Goal: Task Accomplishment & Management: Complete application form

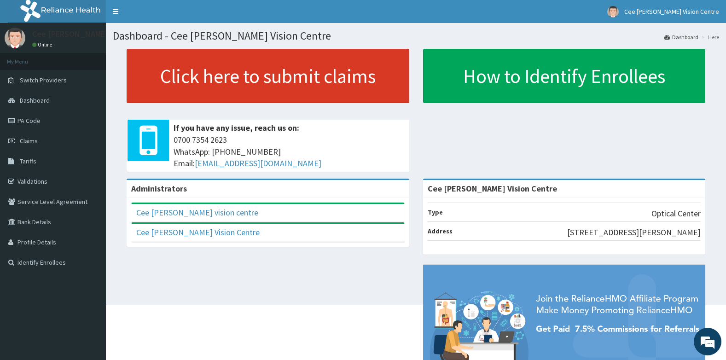
click at [247, 78] on link "Click here to submit claims" at bounding box center [268, 76] width 283 height 54
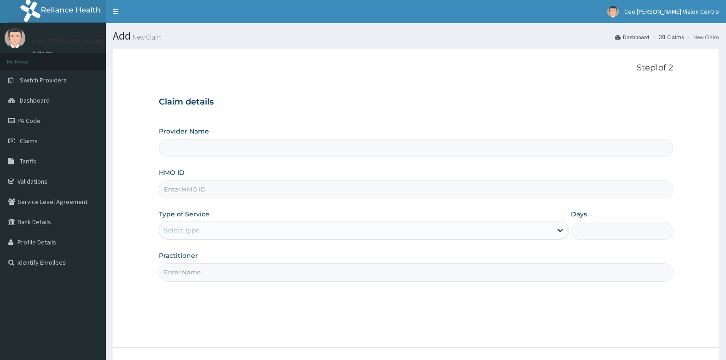
type input "Cee [PERSON_NAME] Vision Centre"
click at [193, 191] on input "HMO ID" at bounding box center [416, 189] width 515 height 18
type input "ESV/13605/D"
click at [200, 230] on div "Select type" at bounding box center [355, 230] width 393 height 15
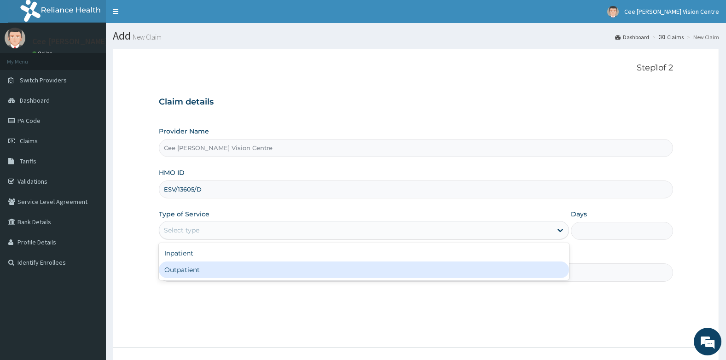
click at [190, 268] on div "Outpatient" at bounding box center [364, 270] width 410 height 17
type input "1"
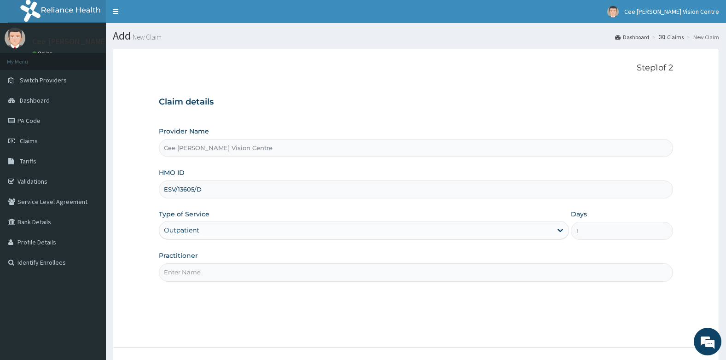
click at [205, 273] on input "Practitioner" at bounding box center [416, 272] width 515 height 18
type input "[PERSON_NAME]"
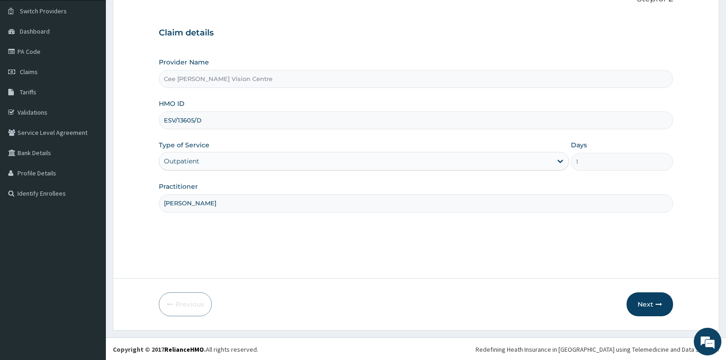
scroll to position [70, 0]
click at [643, 300] on button "Next" at bounding box center [650, 303] width 47 height 24
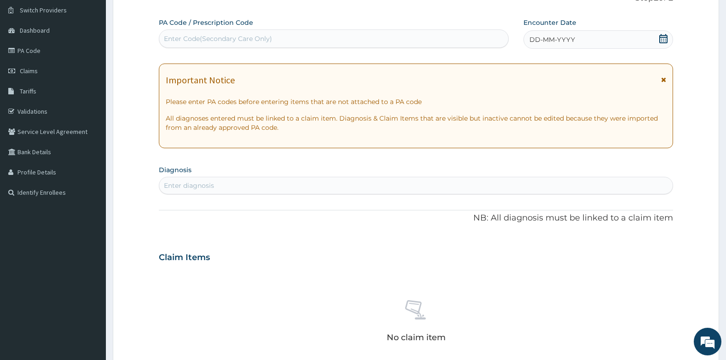
click at [177, 37] on div "Enter Code(Secondary Care Only)" at bounding box center [218, 38] width 108 height 9
type input "PA/BC4CCC"
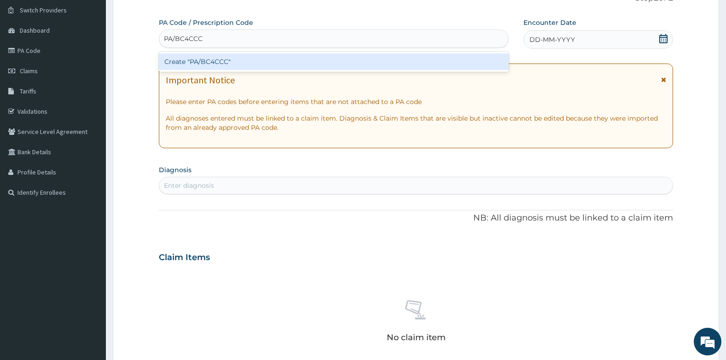
click at [187, 65] on div "Create "PA/BC4CCC"" at bounding box center [334, 61] width 350 height 17
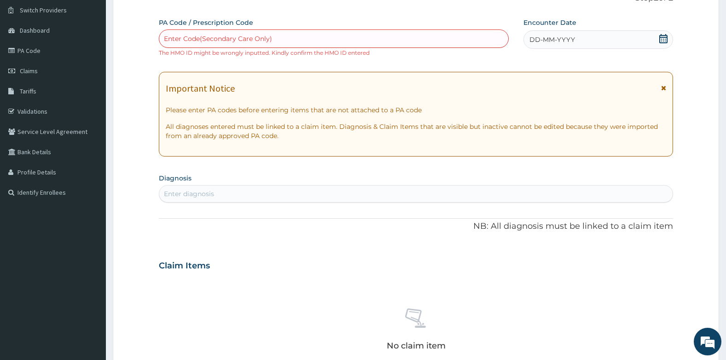
click at [217, 39] on div "Enter Code(Secondary Care Only)" at bounding box center [218, 38] width 108 height 9
drag, startPoint x: 217, startPoint y: 39, endPoint x: 174, endPoint y: 40, distance: 43.3
click at [174, 40] on div "Enter Code(Secondary Care Only)" at bounding box center [218, 38] width 108 height 9
click at [218, 35] on div "Enter Code(Secondary Care Only)" at bounding box center [218, 38] width 108 height 9
type input "PA/BC4CCC"
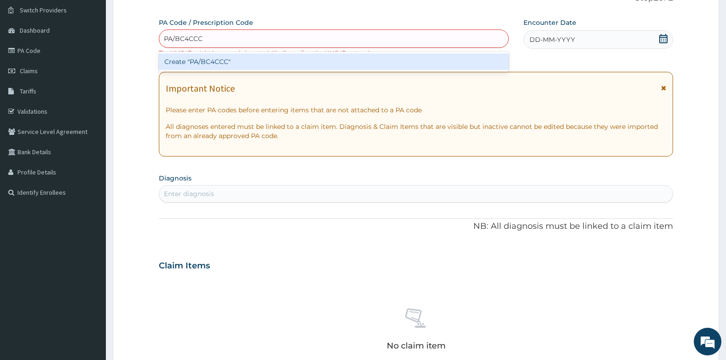
click at [212, 64] on div "Create "PA/BC4CCC"" at bounding box center [334, 61] width 350 height 17
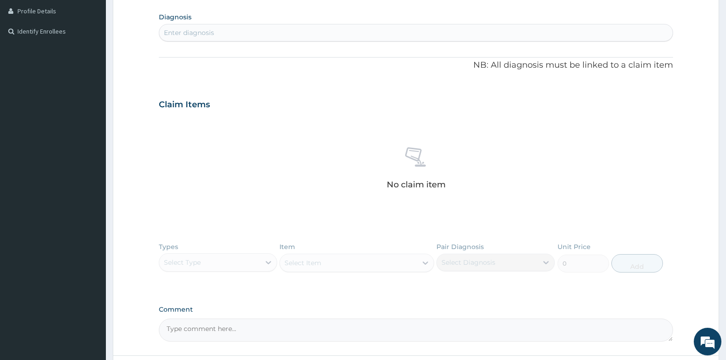
scroll to position [309, 0]
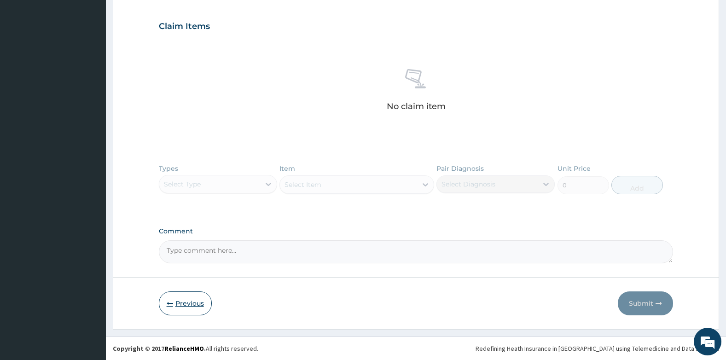
click at [166, 302] on button "Previous" at bounding box center [185, 303] width 53 height 24
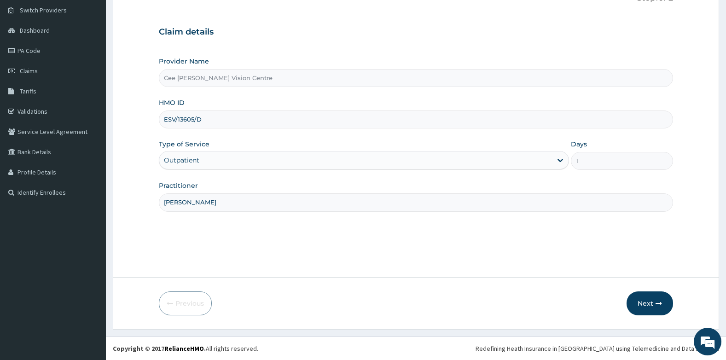
click at [167, 118] on input "ESV/13605/D" at bounding box center [416, 120] width 515 height 18
type input "GSV/13605/D"
click at [646, 301] on button "Next" at bounding box center [650, 303] width 47 height 24
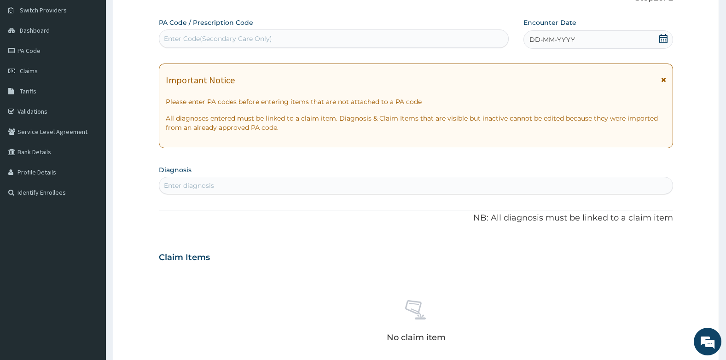
click at [191, 43] on div "Enter Code(Secondary Care Only)" at bounding box center [218, 38] width 108 height 9
type input "PA/BC4CCC"
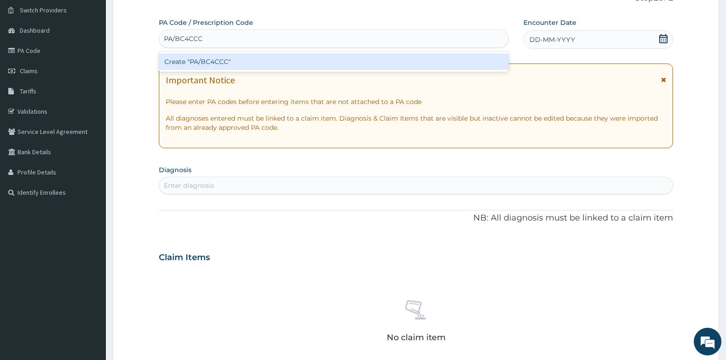
click at [201, 61] on div "Create "PA/BC4CCC"" at bounding box center [334, 61] width 350 height 17
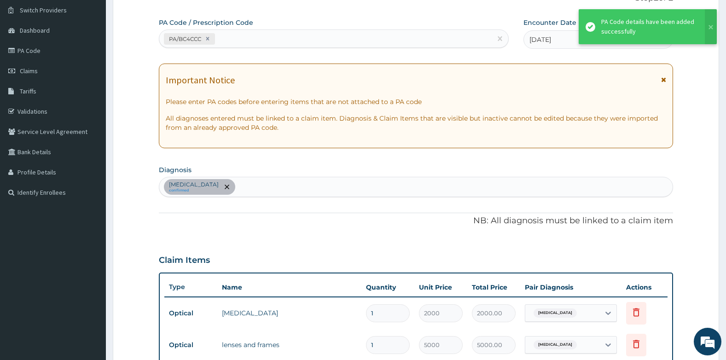
scroll to position [330, 0]
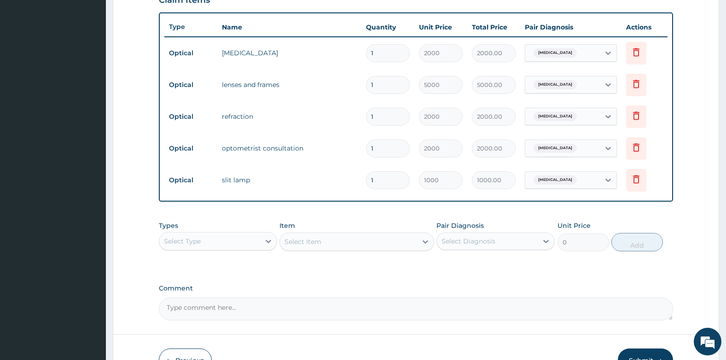
click at [379, 87] on input "1" at bounding box center [388, 85] width 44 height 18
type input "0.00"
type input "2"
type input "10000.00"
type input "2"
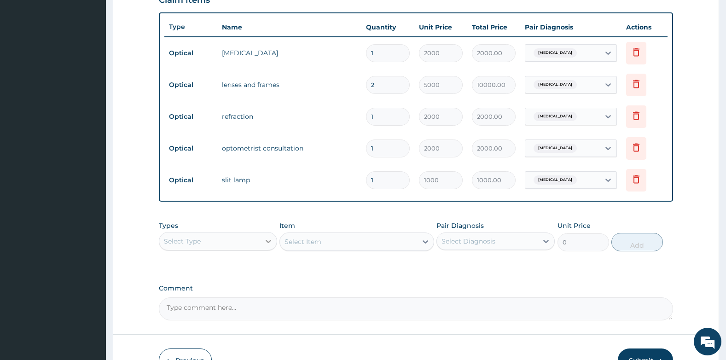
click at [268, 242] on icon at bounding box center [269, 241] width 6 height 3
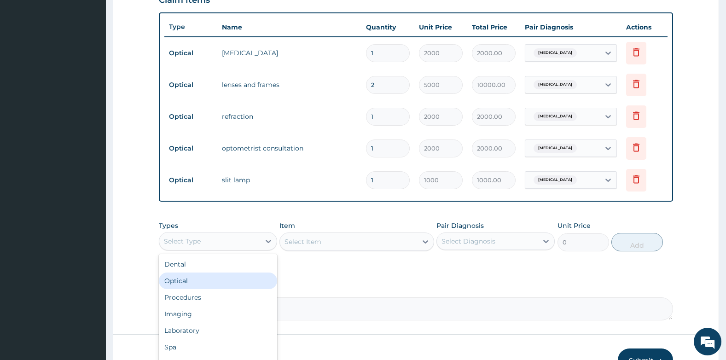
click at [203, 285] on div "Optical" at bounding box center [218, 281] width 118 height 17
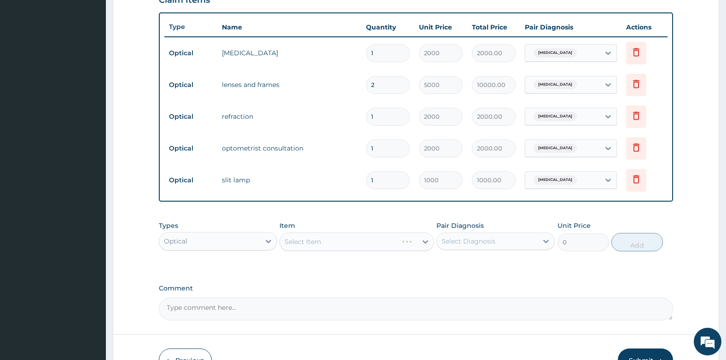
click at [302, 246] on div "Select Item" at bounding box center [356, 242] width 154 height 18
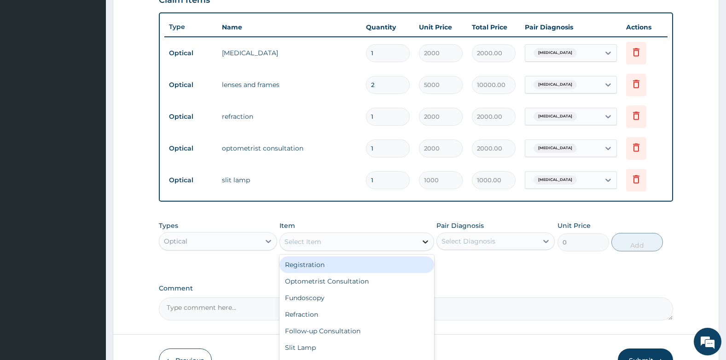
click at [425, 245] on icon at bounding box center [425, 241] width 9 height 9
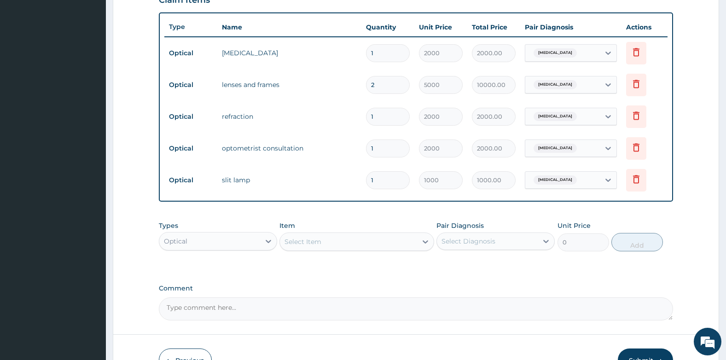
click at [244, 263] on div "Types Optical Item Select Item Pair Diagnosis Select Diagnosis Unit Price 0 Add" at bounding box center [416, 242] width 515 height 53
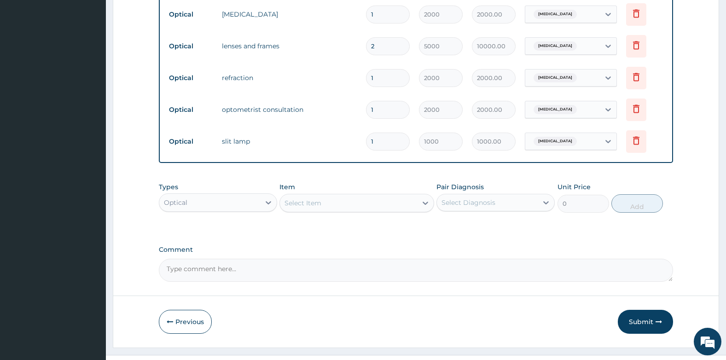
scroll to position [387, 0]
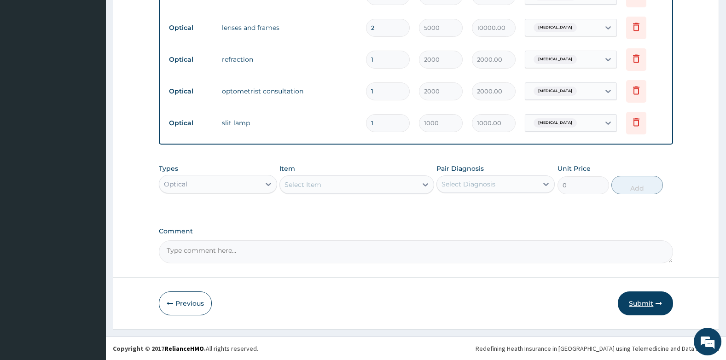
click at [651, 304] on button "Submit" at bounding box center [645, 303] width 55 height 24
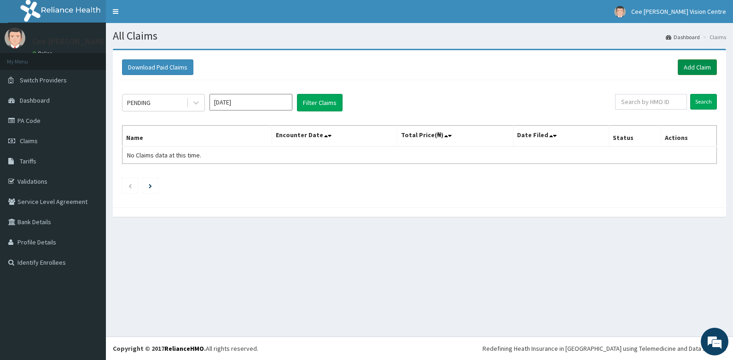
click at [695, 65] on link "Add Claim" at bounding box center [697, 67] width 39 height 16
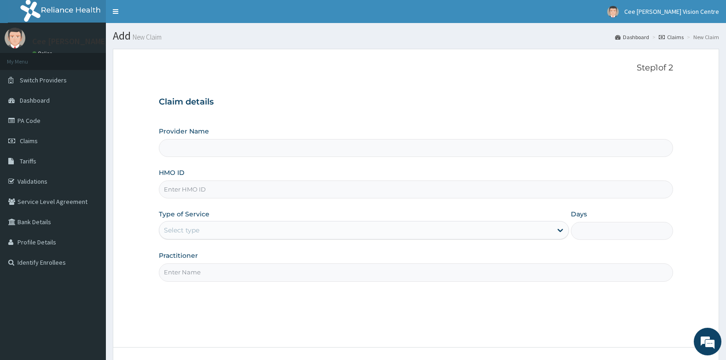
type input "Cee [PERSON_NAME] Vision Centre"
click at [197, 191] on input "HMO ID" at bounding box center [416, 189] width 515 height 18
click at [201, 191] on input "HMO ID" at bounding box center [416, 189] width 515 height 18
paste input "RCT/10088/A"
type input "RCT/10088/A"
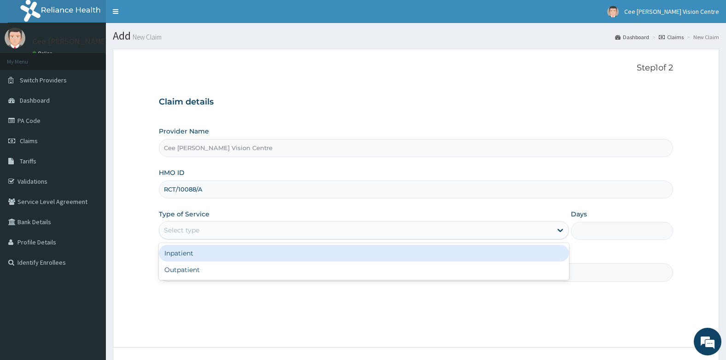
click at [271, 231] on div "Select type" at bounding box center [355, 230] width 393 height 15
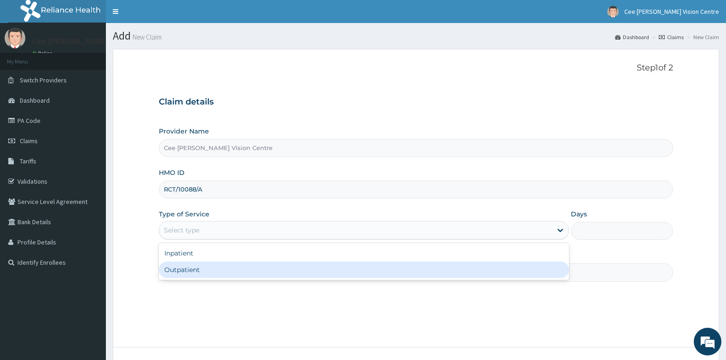
click at [234, 273] on div "Outpatient" at bounding box center [364, 270] width 410 height 17
type input "1"
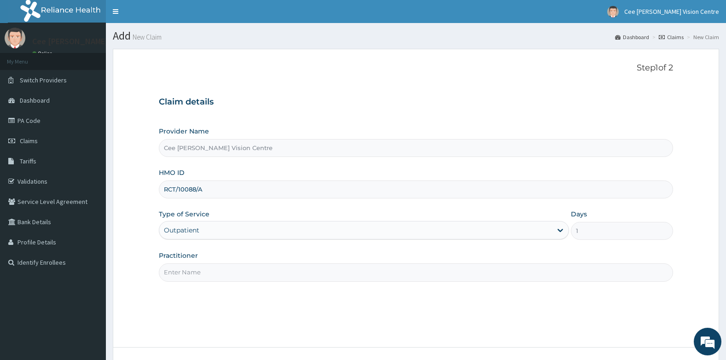
click at [200, 278] on input "Practitioner" at bounding box center [416, 272] width 515 height 18
type input "[PERSON_NAME]"
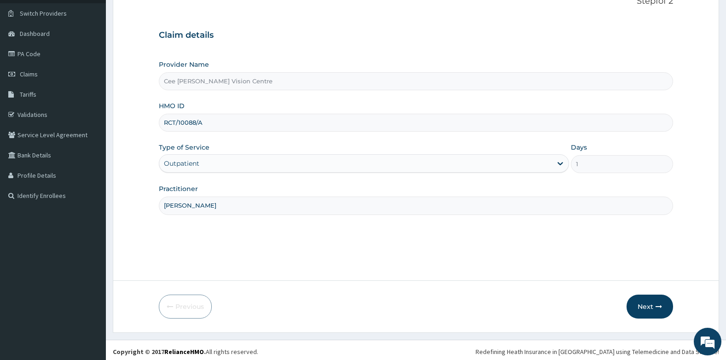
scroll to position [70, 0]
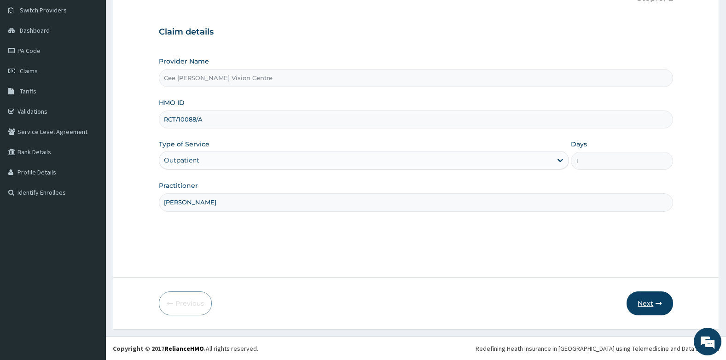
click at [642, 301] on button "Next" at bounding box center [650, 303] width 47 height 24
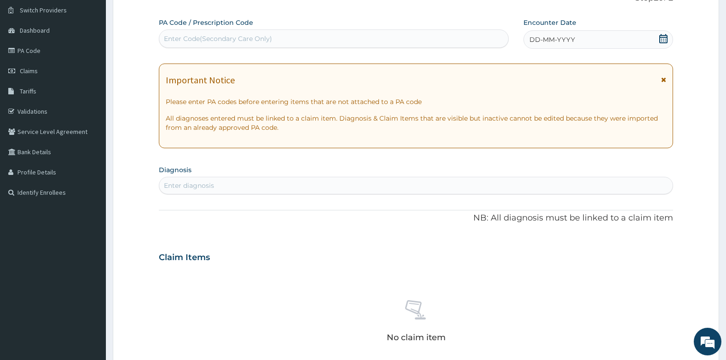
click at [200, 40] on div "Enter Code(Secondary Care Only)" at bounding box center [218, 38] width 108 height 9
type input "PA/F4E692"
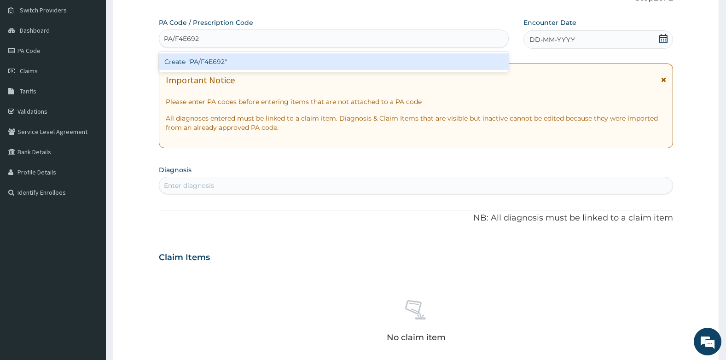
click at [204, 62] on div "Create "PA/F4E692"" at bounding box center [334, 61] width 350 height 17
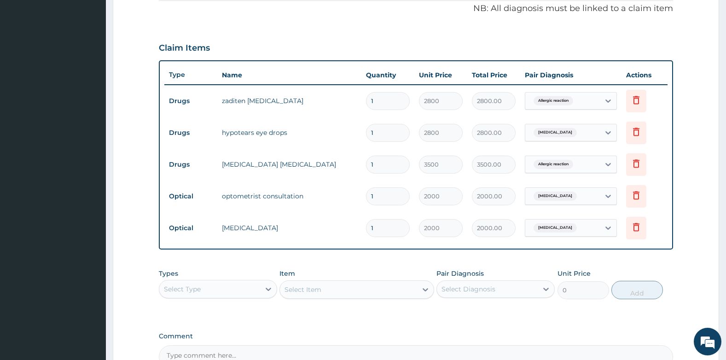
scroll to position [387, 0]
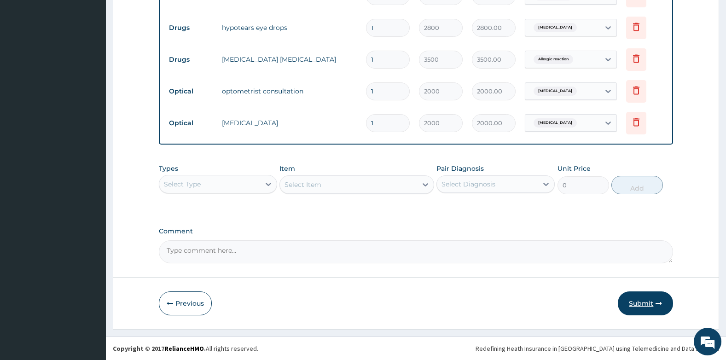
click at [644, 306] on button "Submit" at bounding box center [645, 303] width 55 height 24
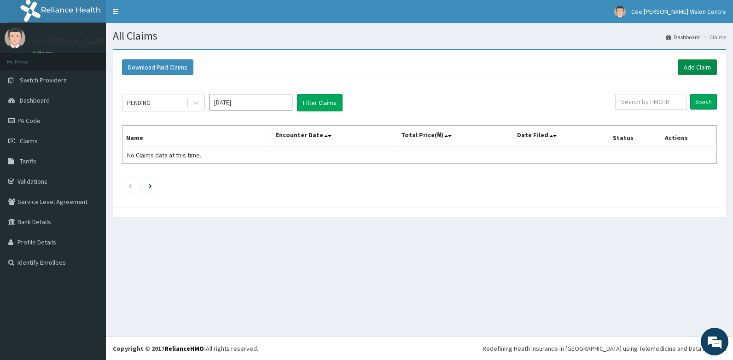
click at [699, 70] on link "Add Claim" at bounding box center [697, 67] width 39 height 16
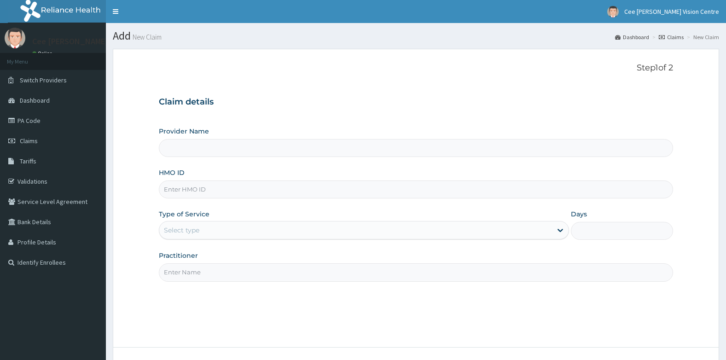
type input "Cee [PERSON_NAME] Vision Centre"
click at [204, 192] on input "HMO ID" at bounding box center [416, 189] width 515 height 18
type input "EWT/10005/A"
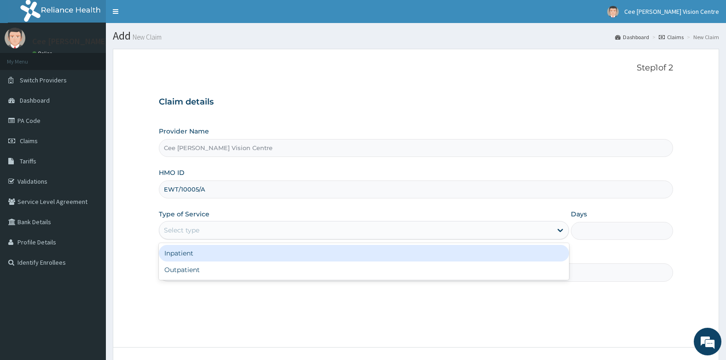
click at [194, 227] on div "Select type" at bounding box center [181, 230] width 35 height 9
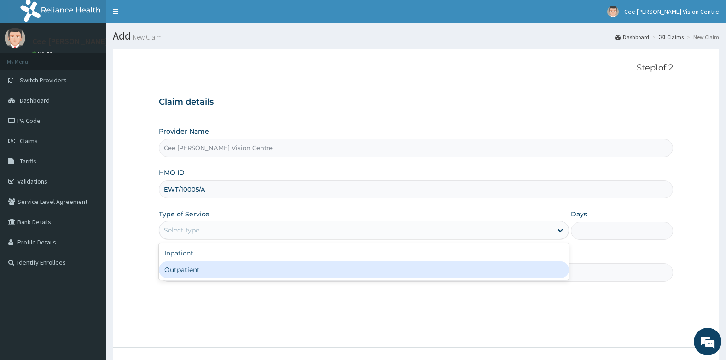
click at [196, 270] on div "Outpatient" at bounding box center [364, 270] width 410 height 17
type input "1"
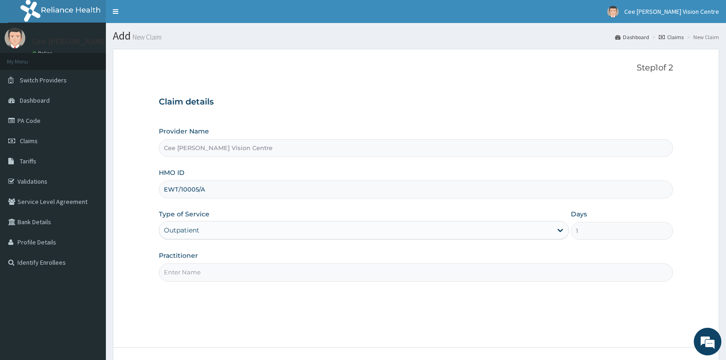
click at [199, 271] on input "Practitioner" at bounding box center [416, 272] width 515 height 18
type input "[PERSON_NAME]"
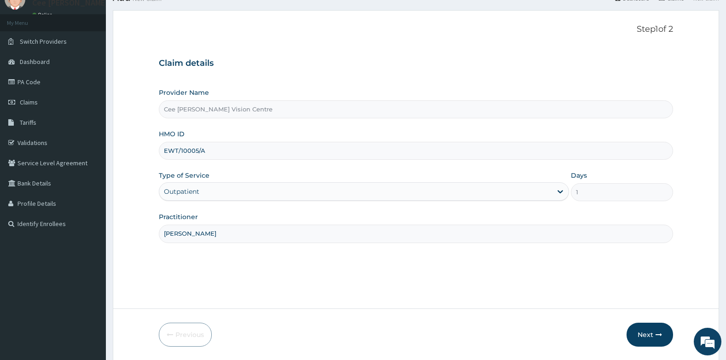
scroll to position [70, 0]
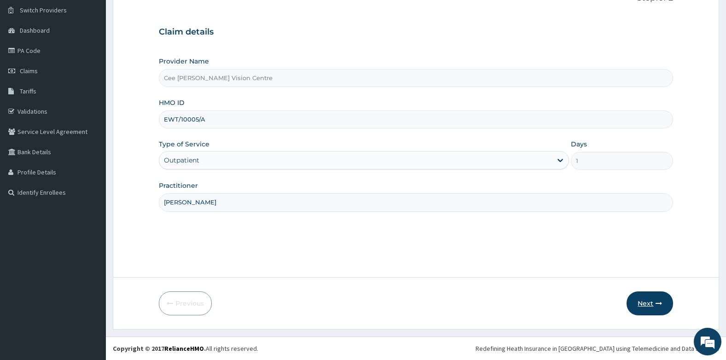
click at [635, 300] on button "Next" at bounding box center [650, 303] width 47 height 24
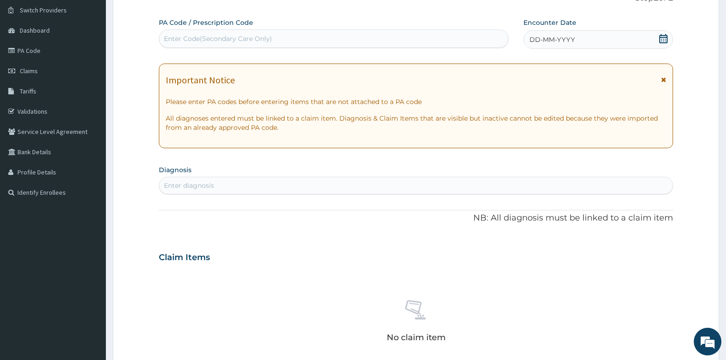
click at [237, 40] on div "Enter Code(Secondary Care Only)" at bounding box center [218, 38] width 108 height 9
click at [279, 42] on div "Enter Code(Secondary Care Only)" at bounding box center [333, 38] width 349 height 15
type input "PA/C714F9"
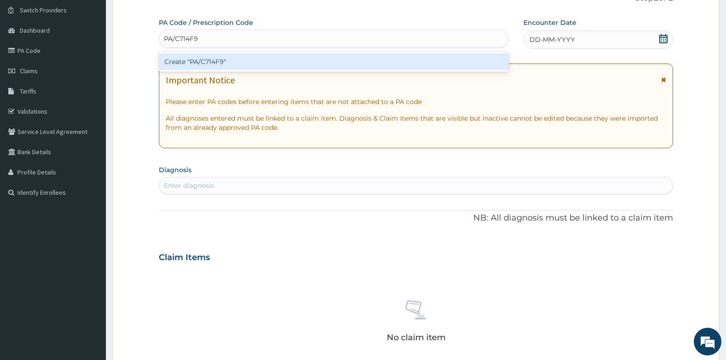
click at [279, 60] on div "Create "PA/C714F9"" at bounding box center [334, 61] width 350 height 17
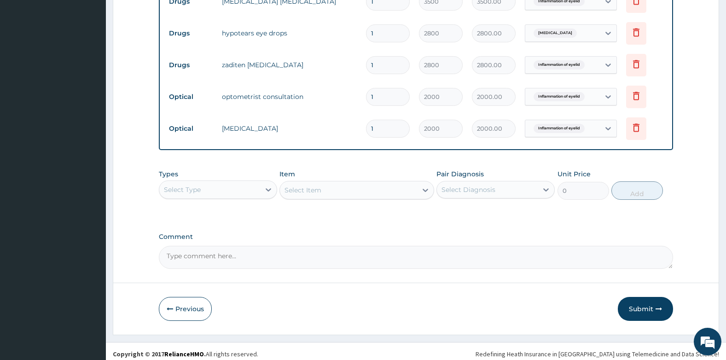
scroll to position [387, 0]
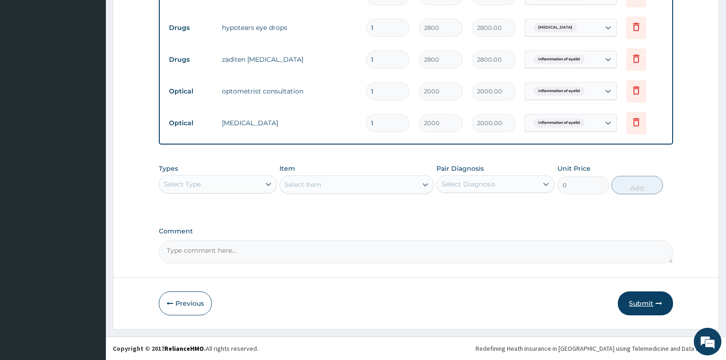
click at [651, 302] on button "Submit" at bounding box center [645, 303] width 55 height 24
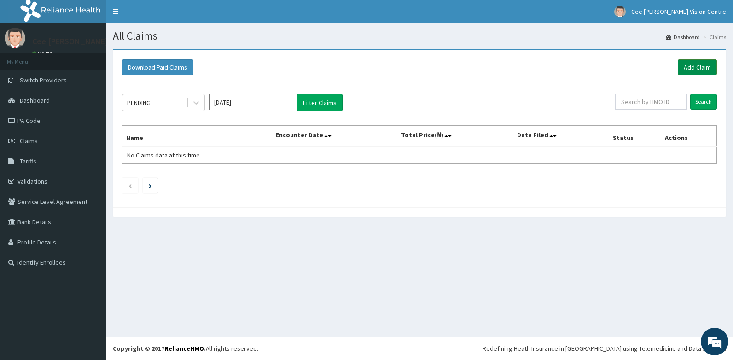
click at [693, 69] on link "Add Claim" at bounding box center [697, 67] width 39 height 16
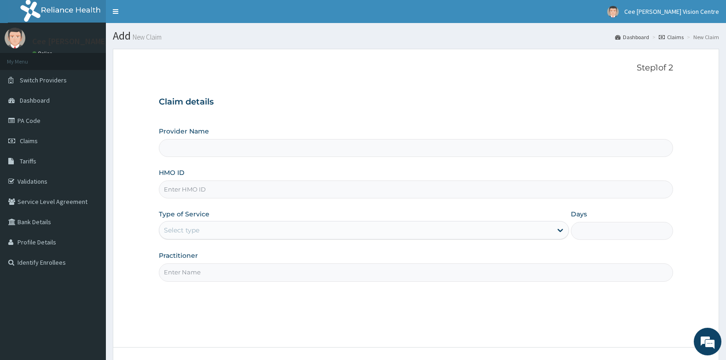
type input "Cee [PERSON_NAME] Vision Centre"
click at [237, 193] on input "HMO ID" at bounding box center [416, 189] width 515 height 18
type input "GSV/13605/D"
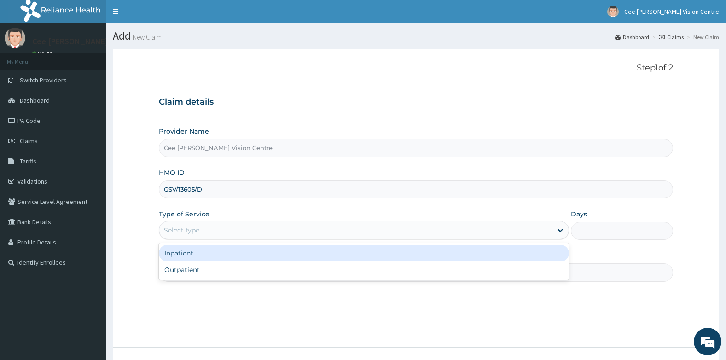
click at [209, 226] on div "Select type" at bounding box center [355, 230] width 393 height 15
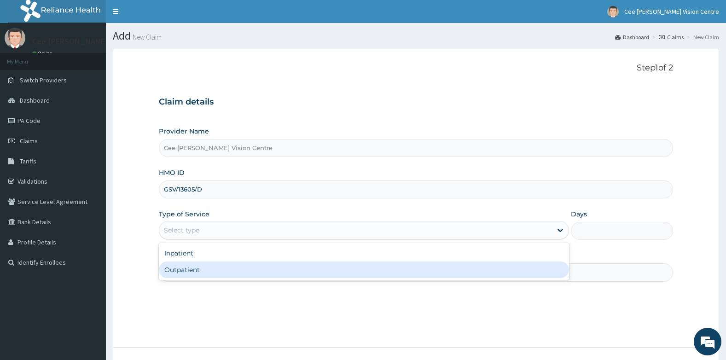
click at [198, 272] on div "Outpatient" at bounding box center [364, 270] width 410 height 17
type input "1"
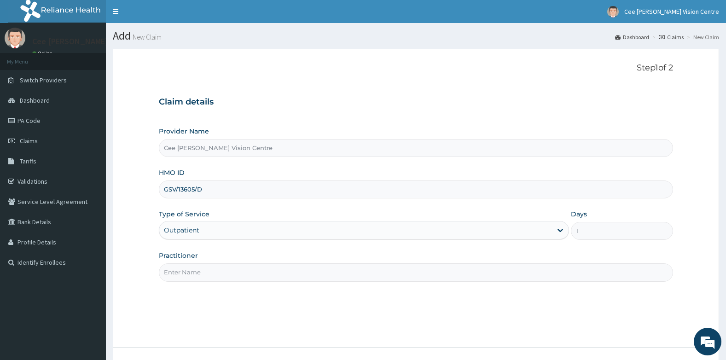
click at [202, 275] on input "Practitioner" at bounding box center [416, 272] width 515 height 18
type input "[PERSON_NAME]"
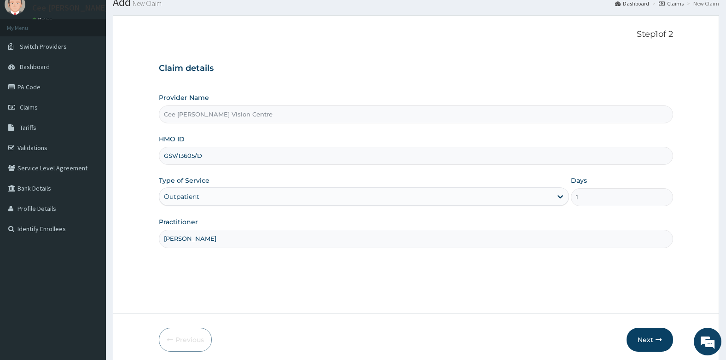
scroll to position [70, 0]
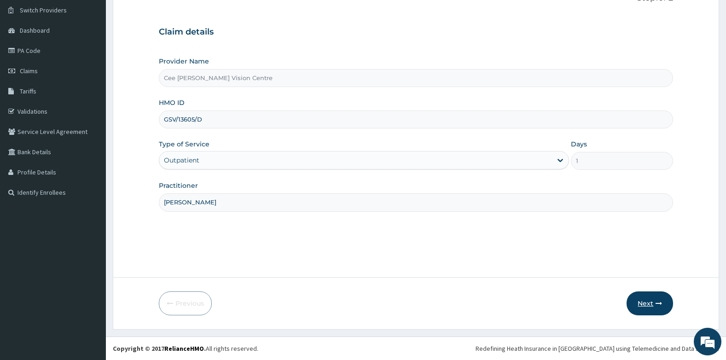
click at [646, 303] on button "Next" at bounding box center [650, 303] width 47 height 24
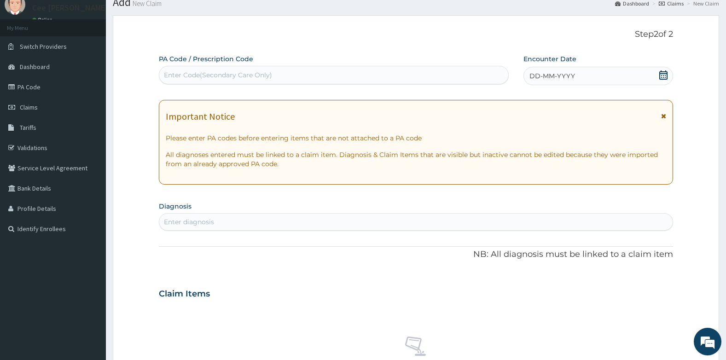
scroll to position [0, 0]
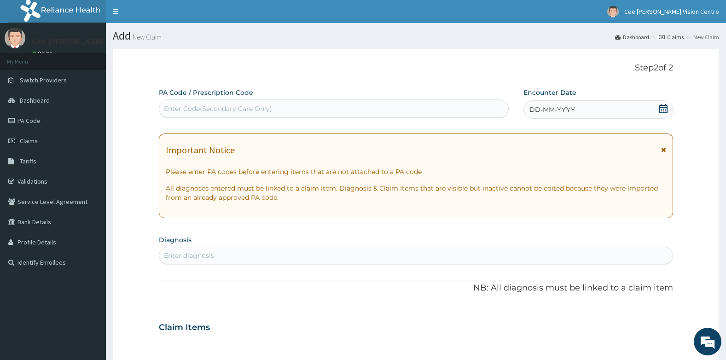
click at [220, 114] on div "Enter Code(Secondary Care Only)" at bounding box center [333, 108] width 349 height 15
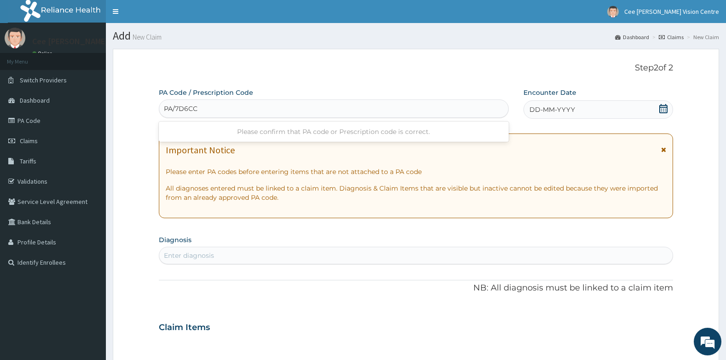
type input "PA/7D6CC4"
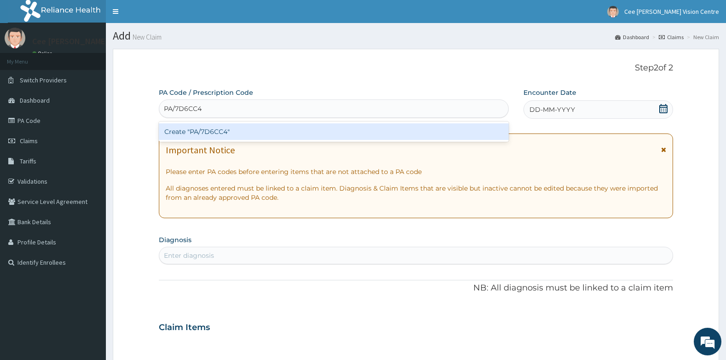
click at [239, 132] on div "Create "PA/7D6CC4"" at bounding box center [334, 131] width 350 height 17
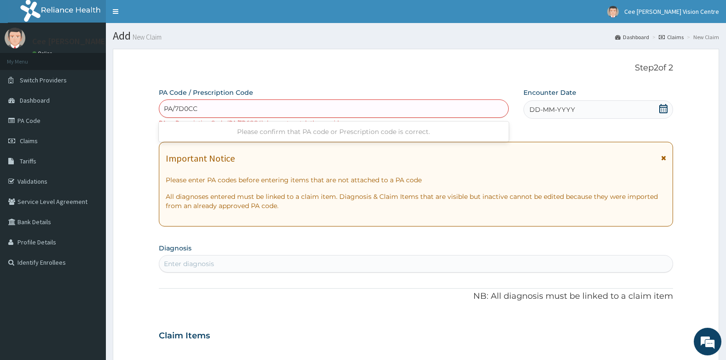
type input "PA/7D0CC4"
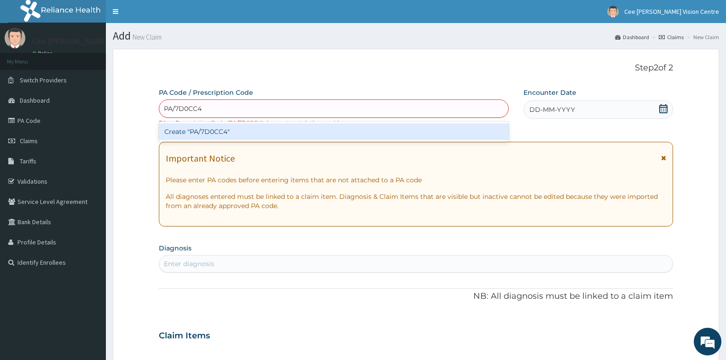
click at [218, 132] on div "Create "PA/7D0CC4"" at bounding box center [334, 131] width 350 height 17
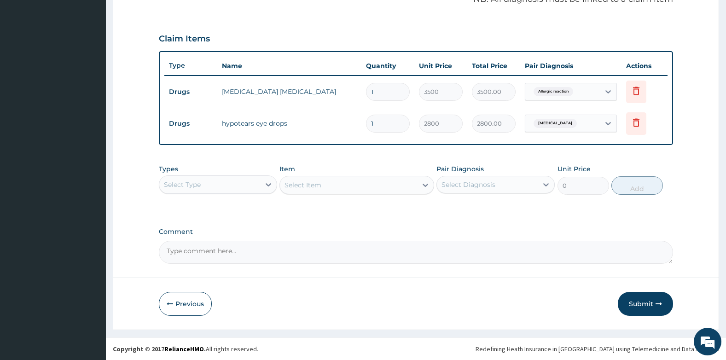
scroll to position [292, 0]
click at [632, 304] on button "Submit" at bounding box center [645, 303] width 55 height 24
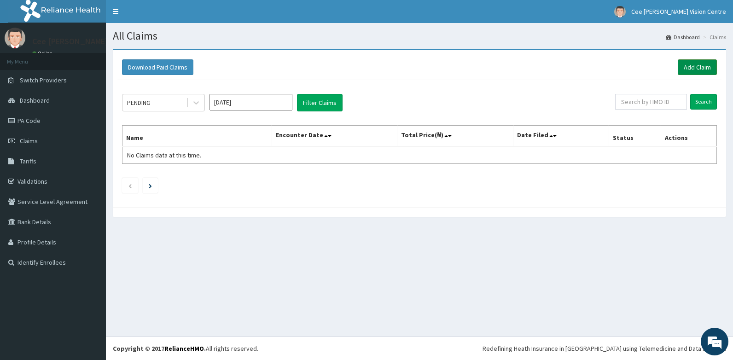
click at [697, 64] on link "Add Claim" at bounding box center [697, 67] width 39 height 16
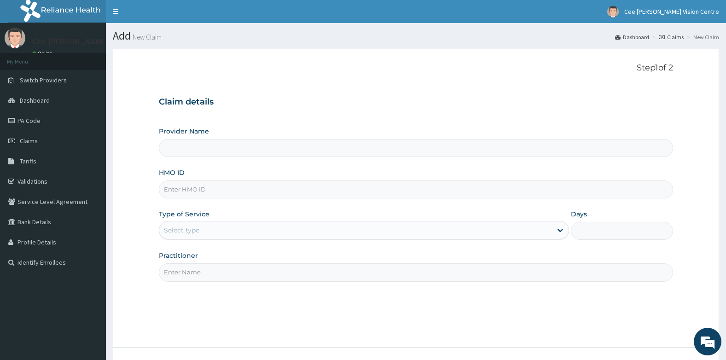
type input "Cee [PERSON_NAME] Vision Centre"
click at [246, 190] on input "HMO ID" at bounding box center [416, 189] width 515 height 18
type input "GSV/13605/F"
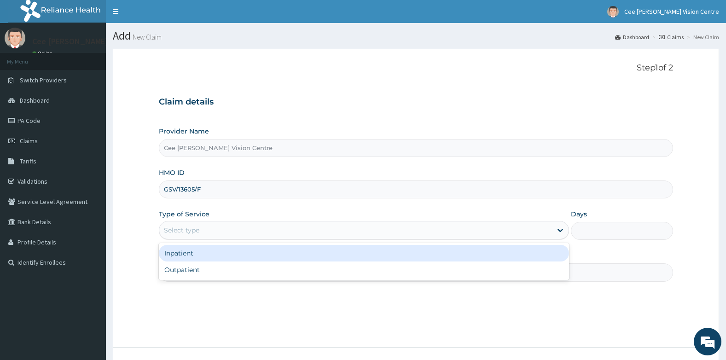
click at [220, 229] on div "Select type" at bounding box center [355, 230] width 393 height 15
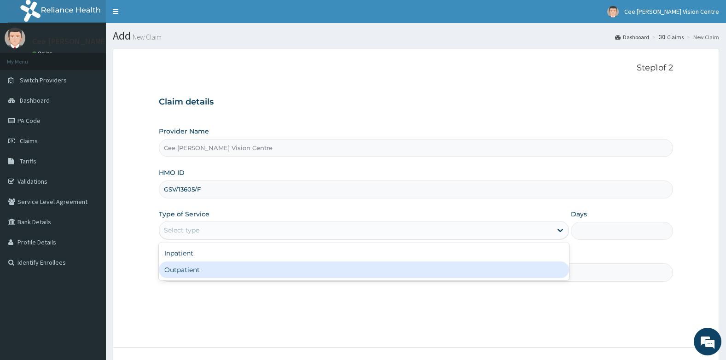
click at [215, 268] on div "Outpatient" at bounding box center [364, 270] width 410 height 17
type input "1"
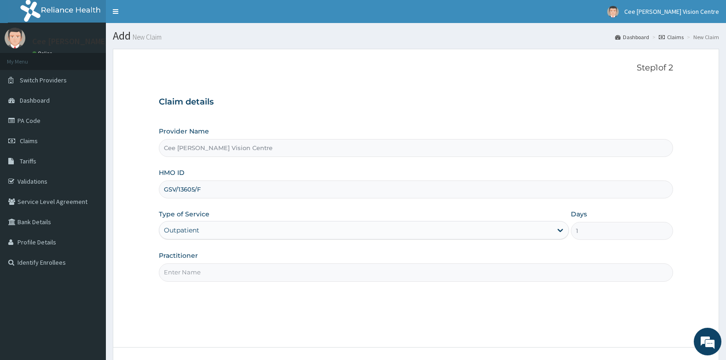
click at [209, 274] on input "Practitioner" at bounding box center [416, 272] width 515 height 18
type input "[PERSON_NAME]"
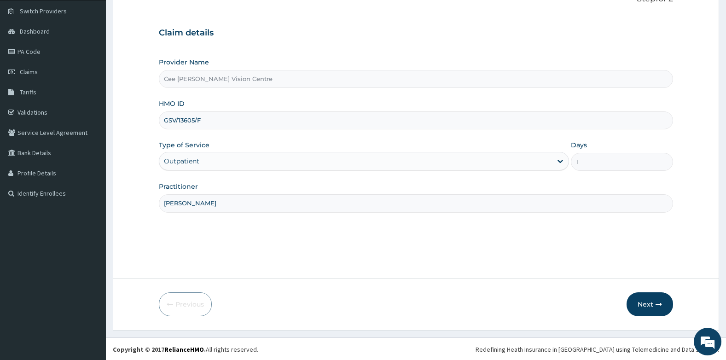
scroll to position [70, 0]
click at [641, 301] on button "Next" at bounding box center [650, 303] width 47 height 24
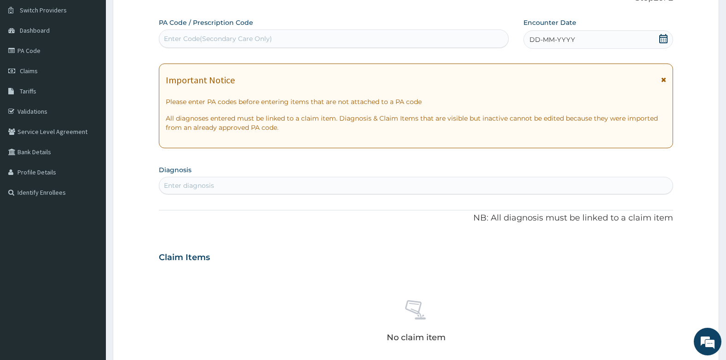
click at [215, 41] on div "Enter Code(Secondary Care Only)" at bounding box center [218, 38] width 108 height 9
type input "PA/8ED2AF"
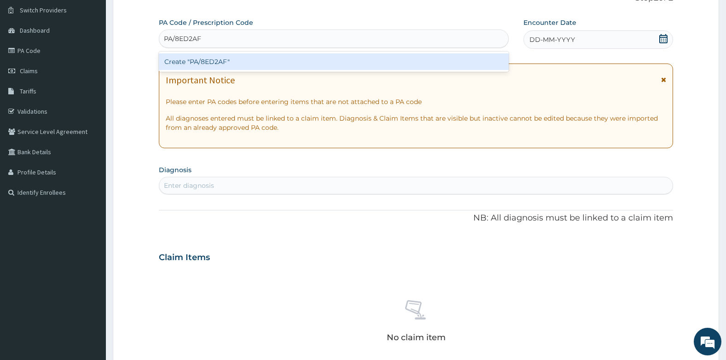
click at [213, 59] on div "Create "PA/8ED2AF"" at bounding box center [334, 61] width 350 height 17
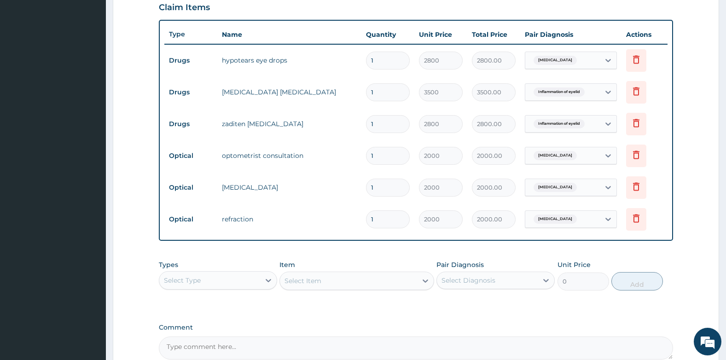
scroll to position [419, 0]
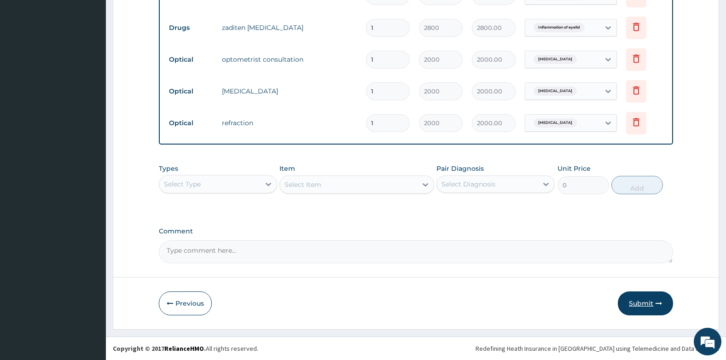
click at [638, 303] on button "Submit" at bounding box center [645, 303] width 55 height 24
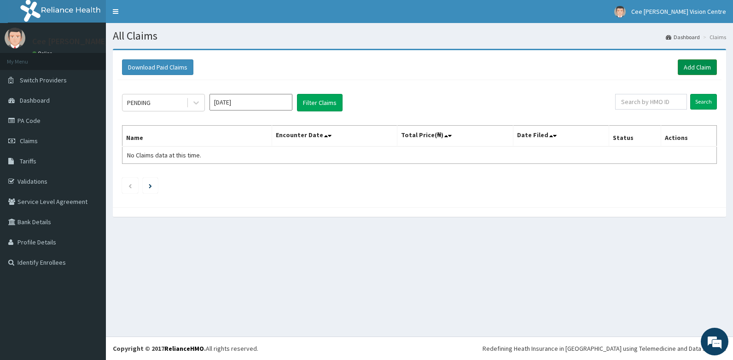
click at [688, 67] on link "Add Claim" at bounding box center [697, 67] width 39 height 16
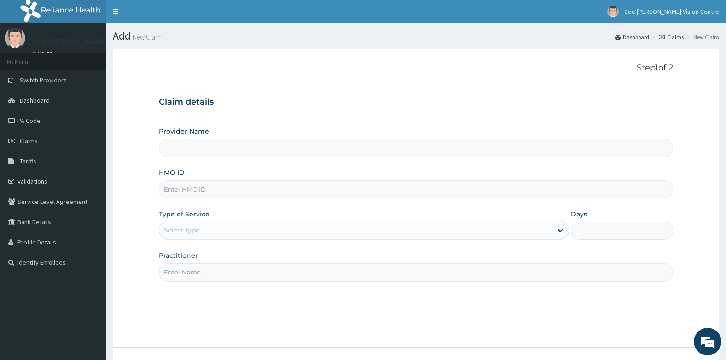
type input "Cee [PERSON_NAME] Vision Centre"
click at [206, 189] on input "HMO ID" at bounding box center [416, 189] width 515 height 18
type input "EWT/10003/A"
click at [224, 230] on div "Select type" at bounding box center [355, 230] width 393 height 15
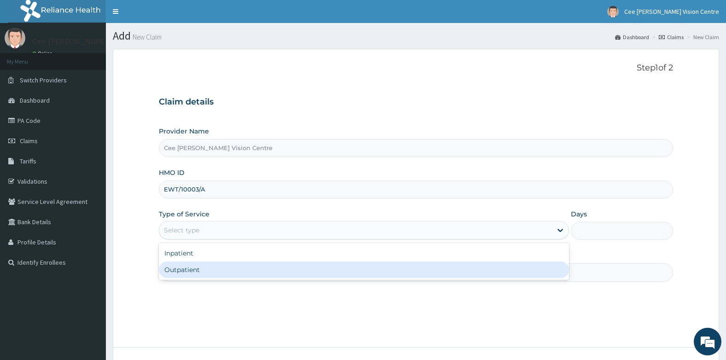
click at [204, 272] on div "Outpatient" at bounding box center [364, 270] width 410 height 17
type input "1"
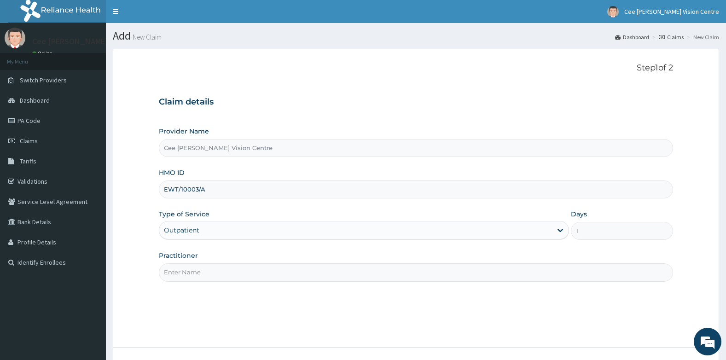
click at [207, 272] on input "Practitioner" at bounding box center [416, 272] width 515 height 18
type input "[PERSON_NAME]"
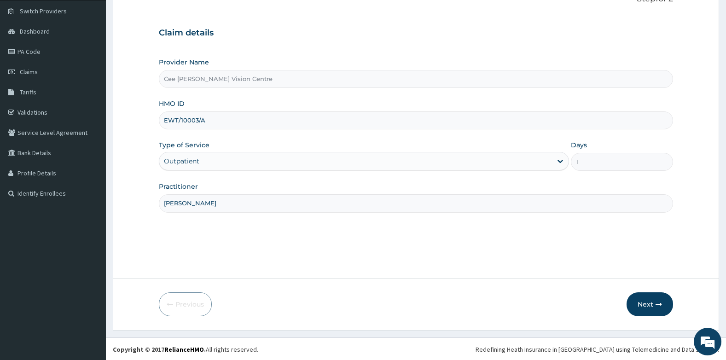
scroll to position [70, 0]
click at [649, 303] on button "Next" at bounding box center [650, 303] width 47 height 24
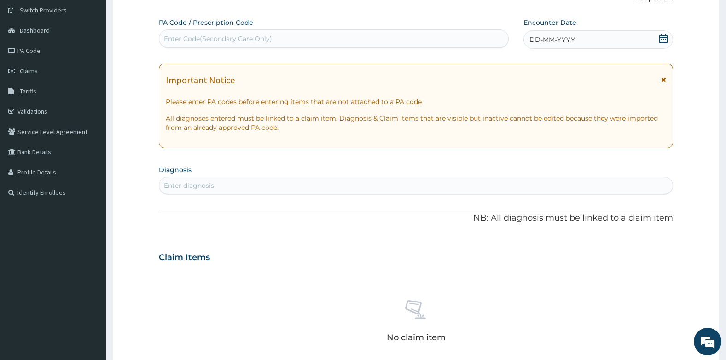
click at [250, 32] on div "Enter Code(Secondary Care Only)" at bounding box center [333, 38] width 349 height 15
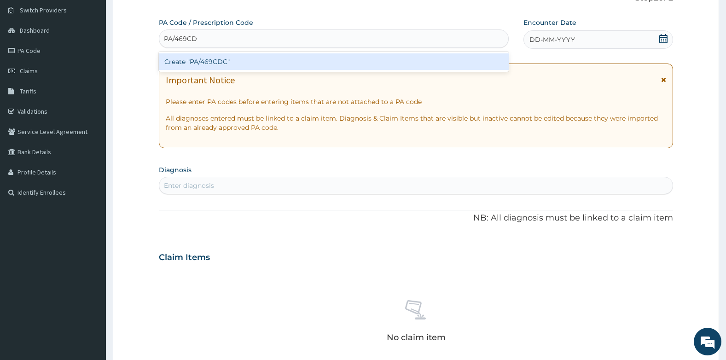
type input "PA/469CDC"
click at [238, 63] on div "Create "PA/469CDC"" at bounding box center [334, 61] width 350 height 17
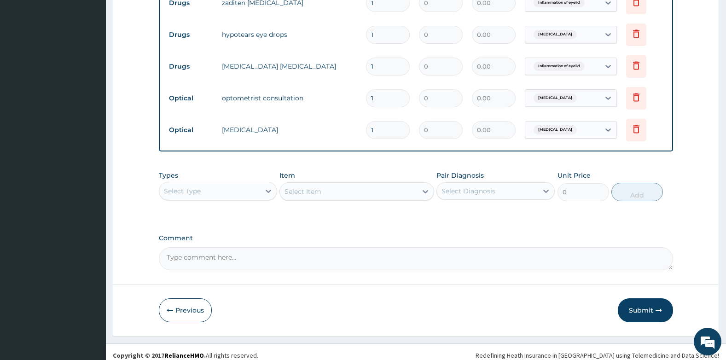
scroll to position [422, 0]
click at [380, 131] on input "1" at bounding box center [388, 130] width 44 height 18
type input "1"
click at [215, 192] on div "Select Type" at bounding box center [209, 190] width 101 height 15
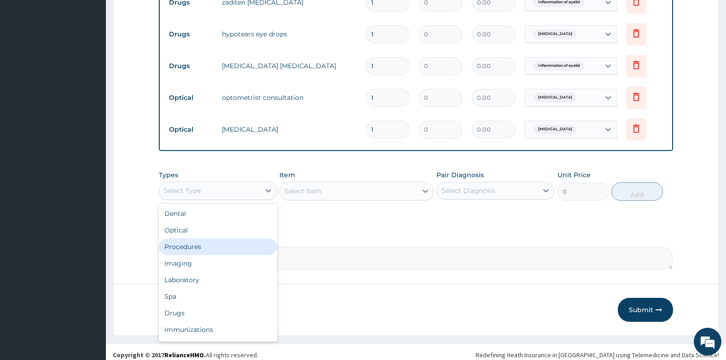
scroll to position [31, 0]
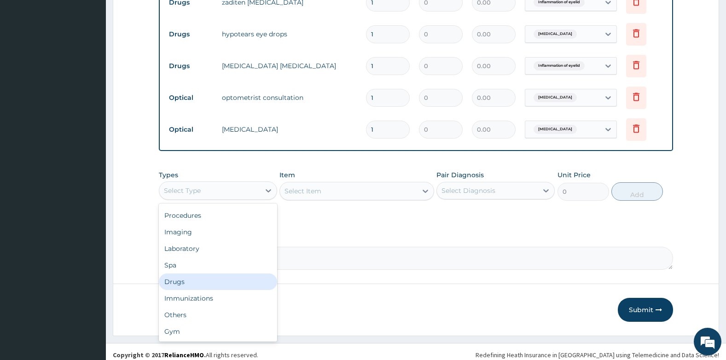
click at [197, 287] on div "Drugs" at bounding box center [218, 281] width 118 height 17
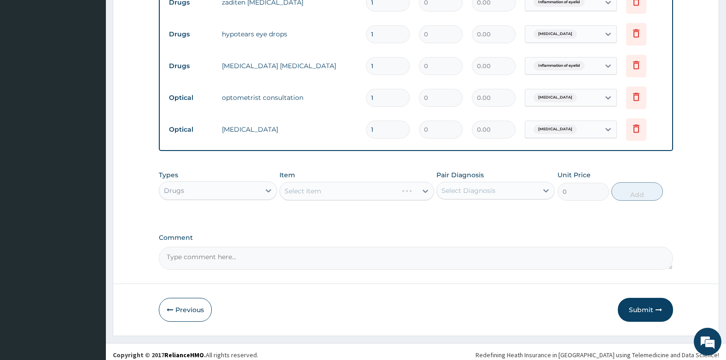
click at [317, 190] on div "Select Item" at bounding box center [356, 191] width 154 height 18
click at [425, 195] on icon at bounding box center [425, 190] width 9 height 9
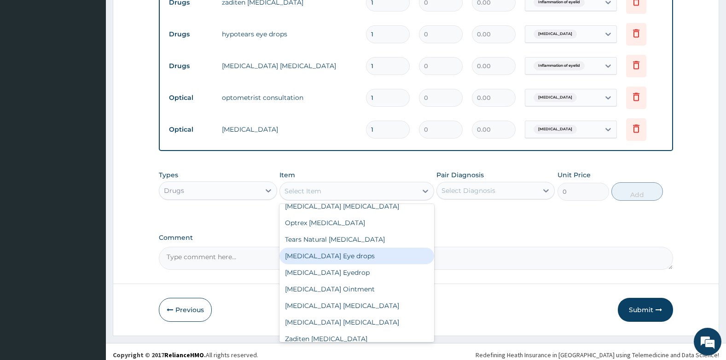
scroll to position [506, 0]
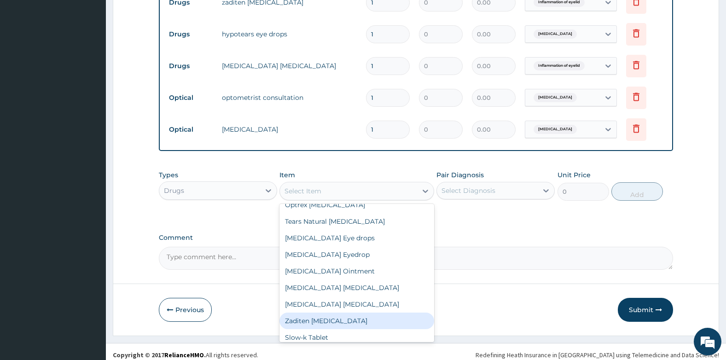
click at [302, 323] on div "Zaditen [MEDICAL_DATA]" at bounding box center [356, 321] width 154 height 17
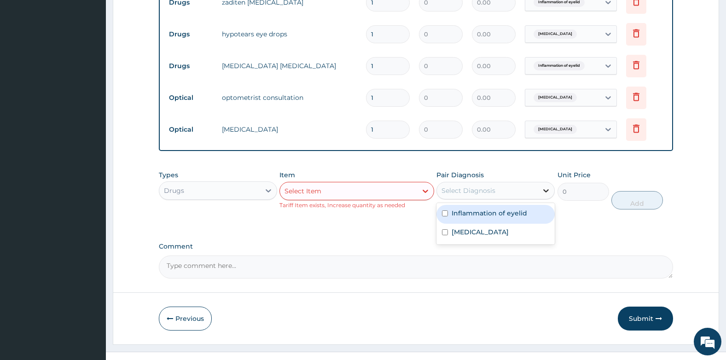
click at [545, 191] on icon at bounding box center [546, 190] width 6 height 3
click at [602, 227] on div "Types Drugs Item Select Item Tariff Item exists, Increase quantity as needed Pa…" at bounding box center [416, 197] width 515 height 62
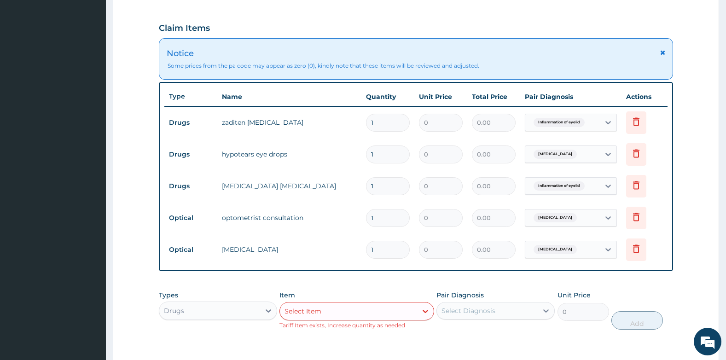
scroll to position [322, 0]
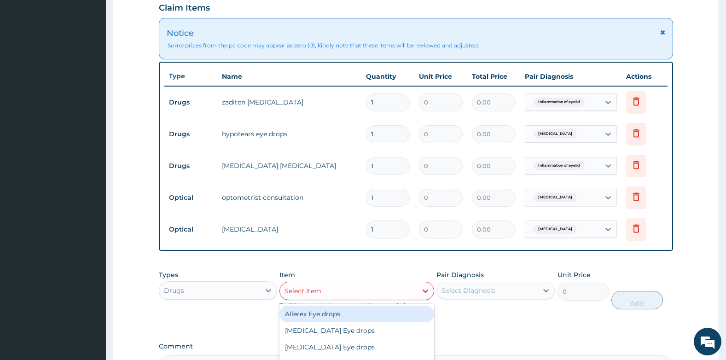
click at [343, 293] on div "Select Item" at bounding box center [348, 291] width 137 height 15
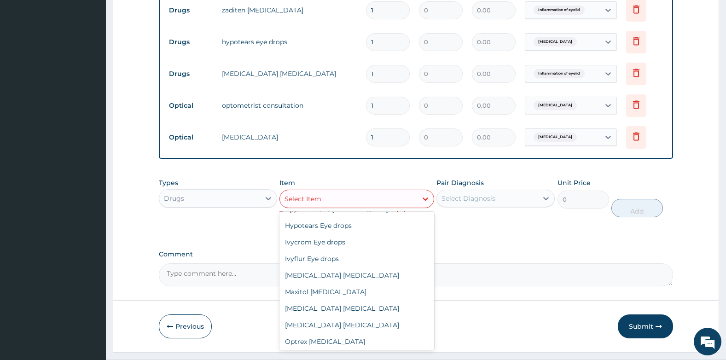
scroll to position [368, 0]
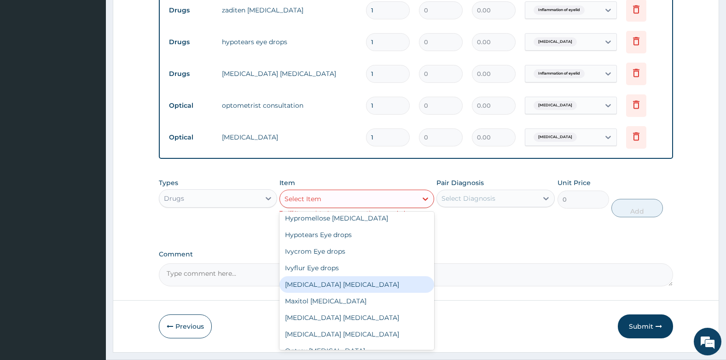
click at [337, 281] on div "[MEDICAL_DATA] [MEDICAL_DATA]" at bounding box center [356, 284] width 154 height 17
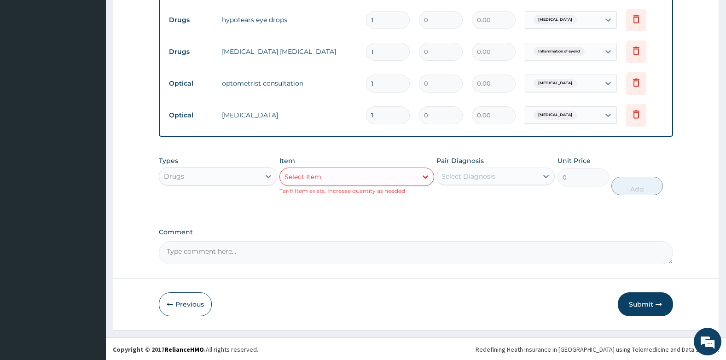
scroll to position [437, 0]
click at [441, 211] on div "Types Drugs Item Select Item Tariff Item exists, Increase quantity as needed Pa…" at bounding box center [416, 182] width 515 height 62
click at [640, 304] on button "Submit" at bounding box center [645, 303] width 55 height 24
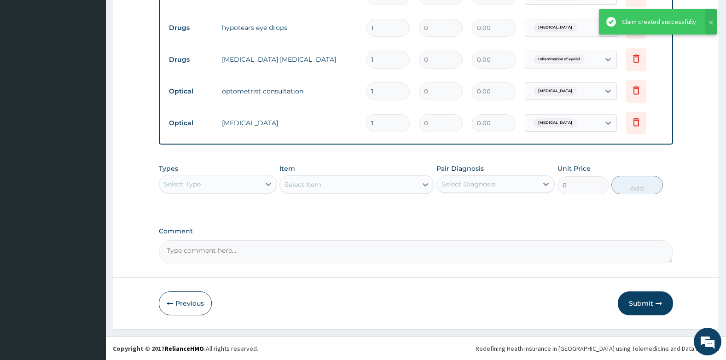
scroll to position [378, 0]
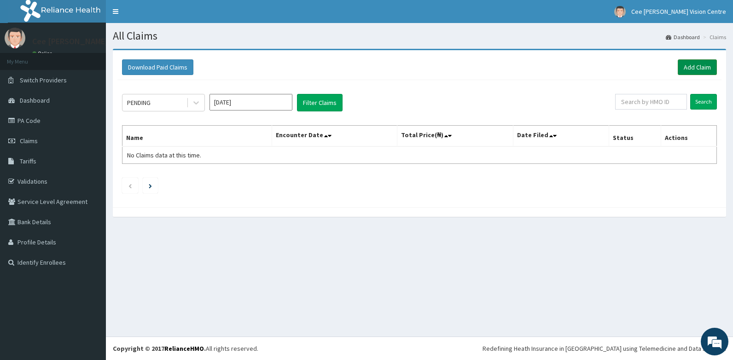
click at [698, 68] on link "Add Claim" at bounding box center [697, 67] width 39 height 16
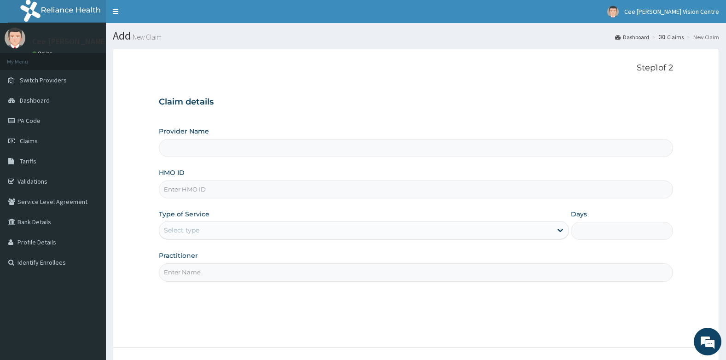
type input "Cee [PERSON_NAME] Vision Centre"
click at [192, 190] on input "HMO ID" at bounding box center [416, 189] width 515 height 18
type input "EWT/10011/A"
click at [212, 233] on div "Select type" at bounding box center [355, 230] width 393 height 15
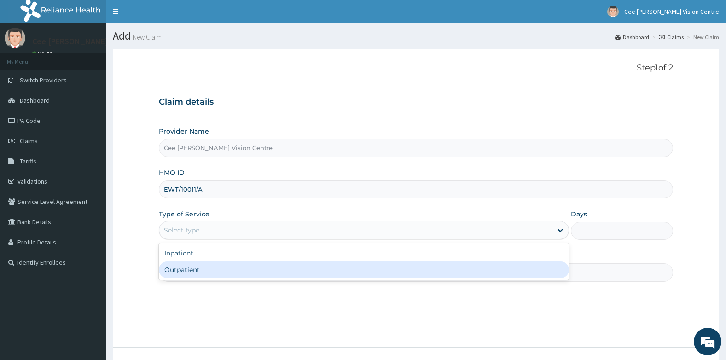
click at [183, 274] on div "Outpatient" at bounding box center [364, 270] width 410 height 17
type input "1"
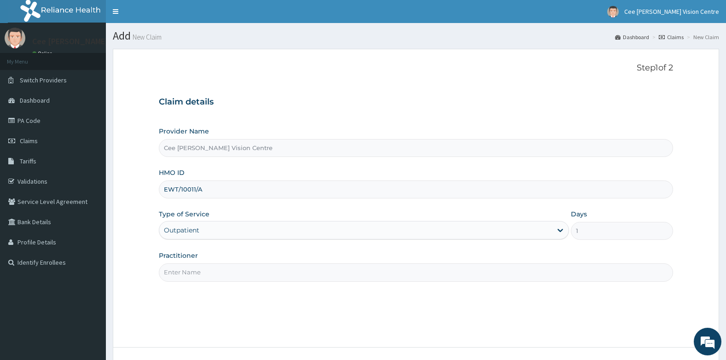
click at [196, 276] on input "Practitioner" at bounding box center [416, 272] width 515 height 18
type input "[PERSON_NAME]"
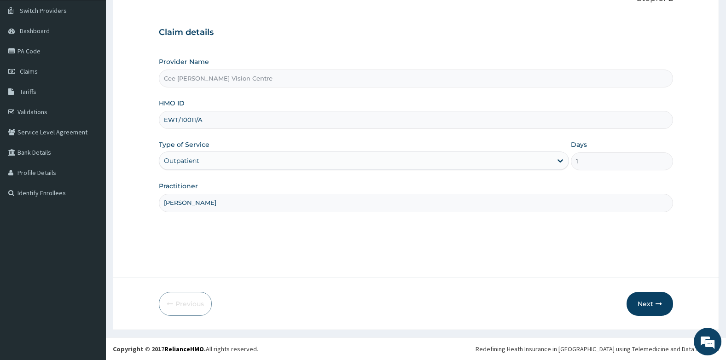
scroll to position [70, 0]
click at [653, 302] on button "Next" at bounding box center [650, 303] width 47 height 24
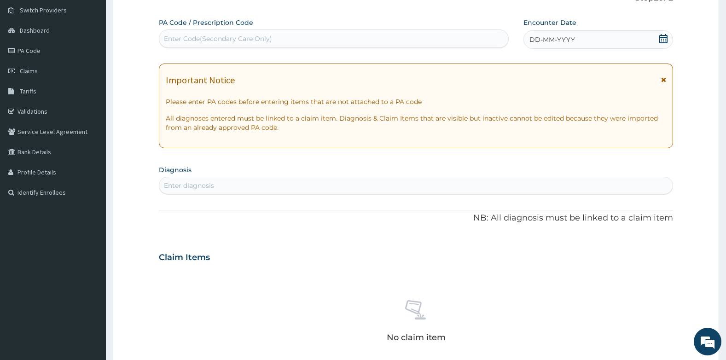
click at [186, 41] on div "Enter Code(Secondary Care Only)" at bounding box center [218, 38] width 108 height 9
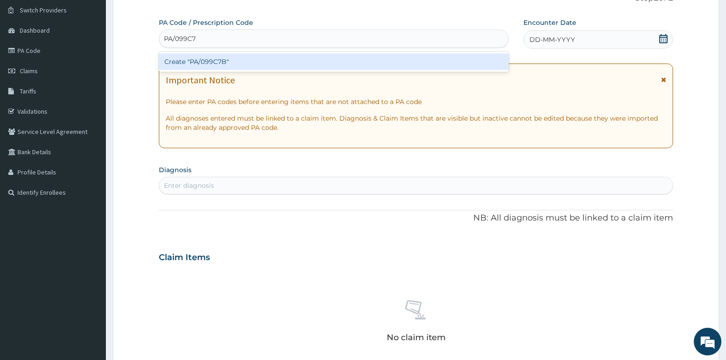
type input "PA/099C7B"
click at [220, 64] on div "Create "PA/099C7B"" at bounding box center [334, 61] width 350 height 17
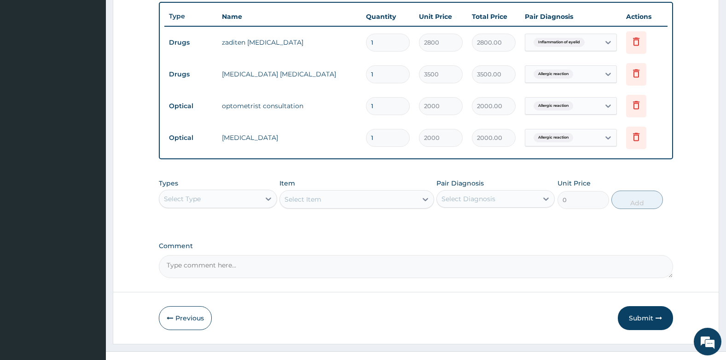
scroll to position [355, 0]
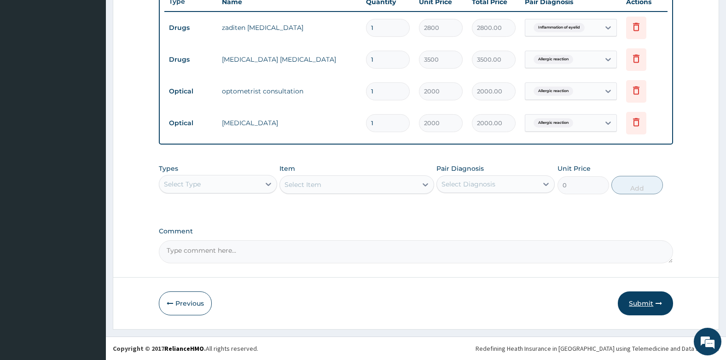
click at [638, 302] on button "Submit" at bounding box center [645, 303] width 55 height 24
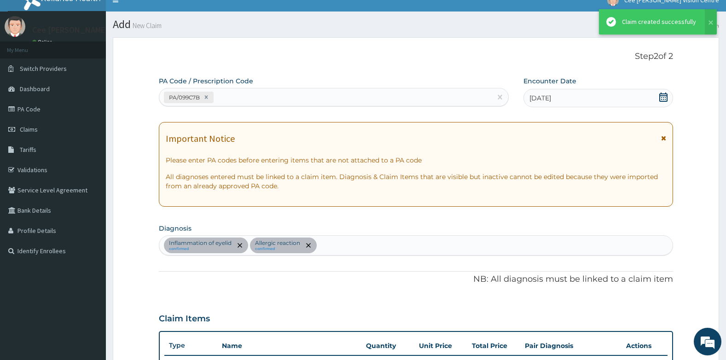
scroll to position [0, 0]
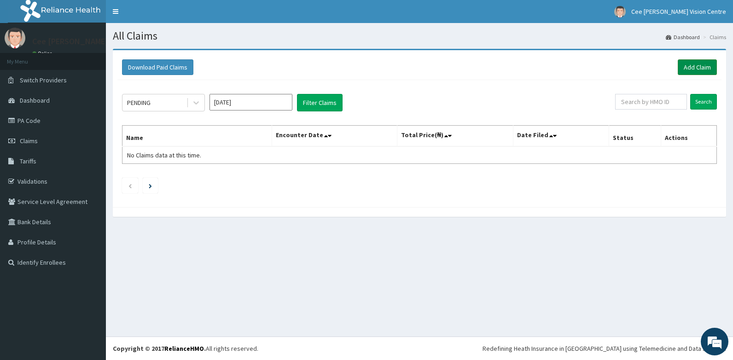
click at [694, 64] on link "Add Claim" at bounding box center [697, 67] width 39 height 16
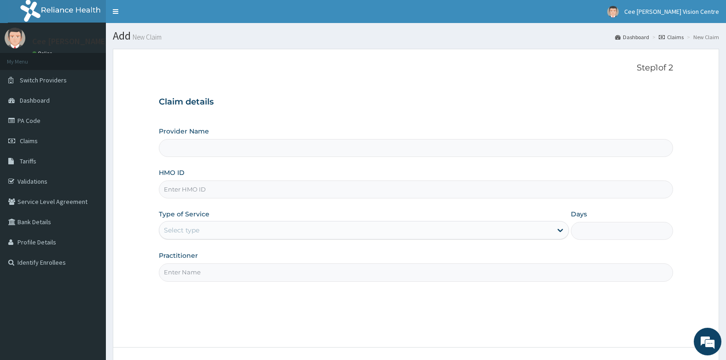
type input "Cee [PERSON_NAME] Vision Centre"
click at [203, 196] on input "HMO ID" at bounding box center [416, 189] width 515 height 18
type input "EWT/10001/A"
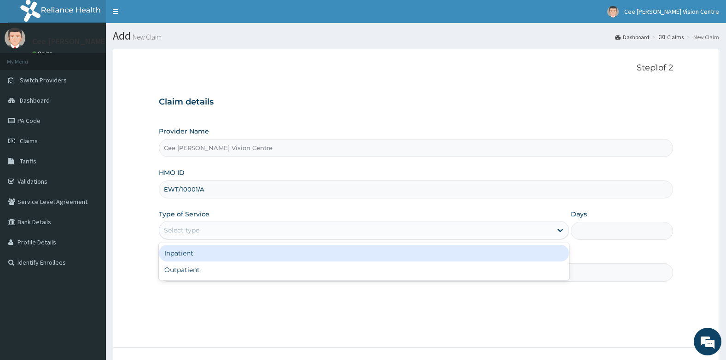
click at [209, 232] on div "Select type" at bounding box center [355, 230] width 393 height 15
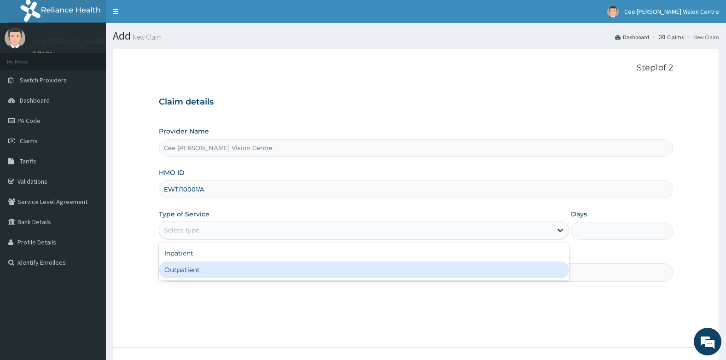
click at [185, 276] on div "Outpatient" at bounding box center [364, 270] width 410 height 17
type input "1"
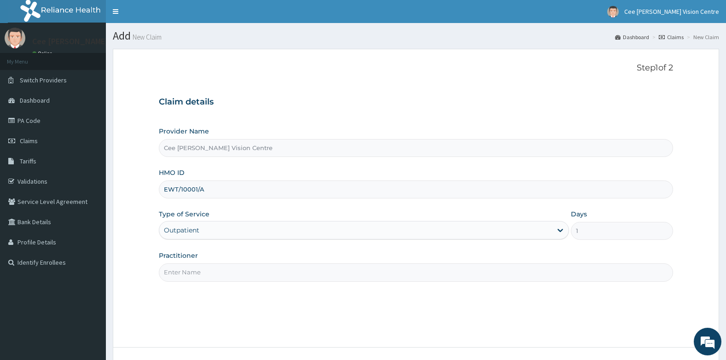
click at [189, 274] on input "Practitioner" at bounding box center [416, 272] width 515 height 18
type input "[PERSON_NAME]"
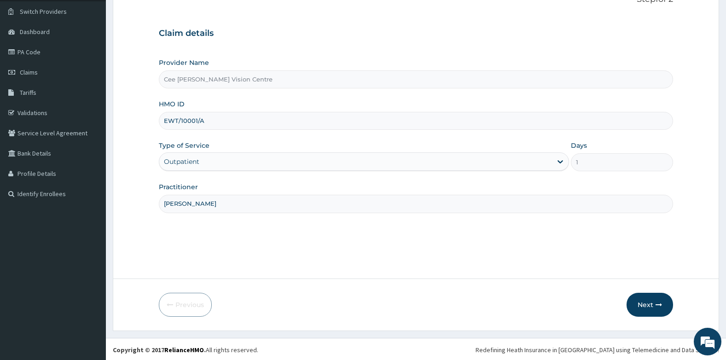
scroll to position [70, 0]
click at [648, 301] on button "Next" at bounding box center [650, 303] width 47 height 24
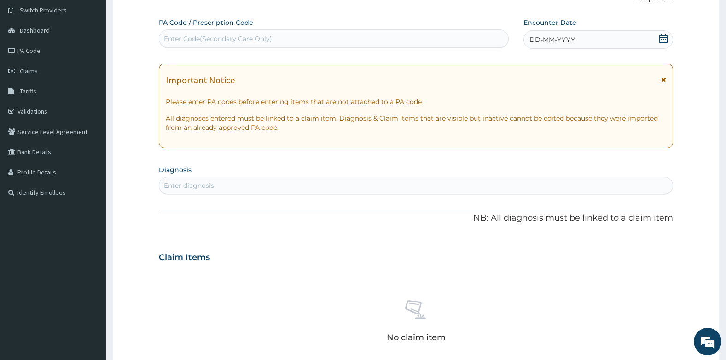
click at [215, 37] on div "Enter Code(Secondary Care Only)" at bounding box center [218, 38] width 108 height 9
type input "PA/1CBCD3"
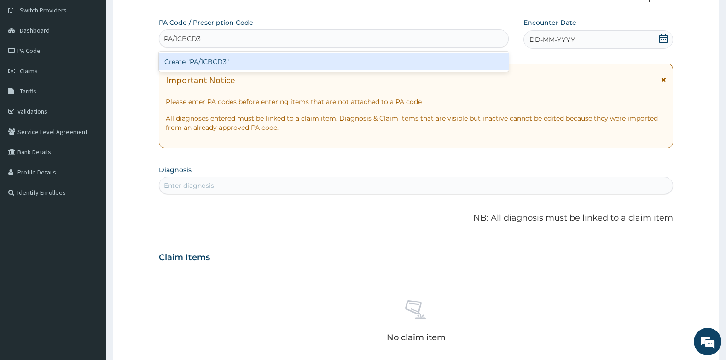
click at [186, 65] on div "Create "PA/1CBCD3"" at bounding box center [334, 61] width 350 height 17
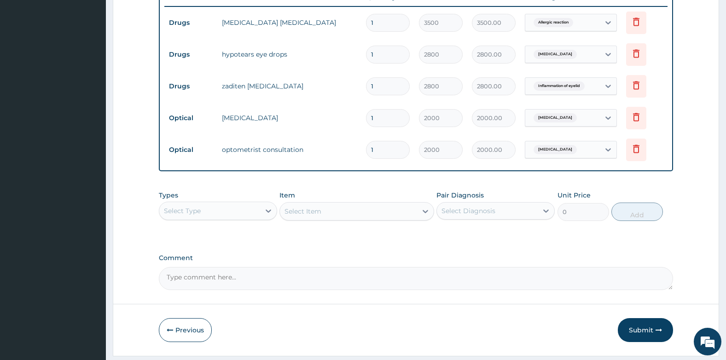
scroll to position [387, 0]
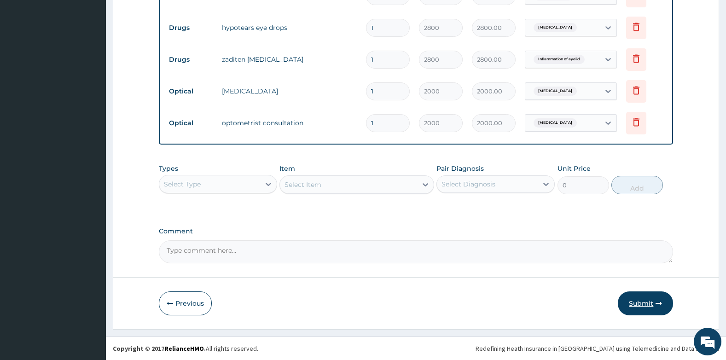
click at [651, 301] on button "Submit" at bounding box center [645, 303] width 55 height 24
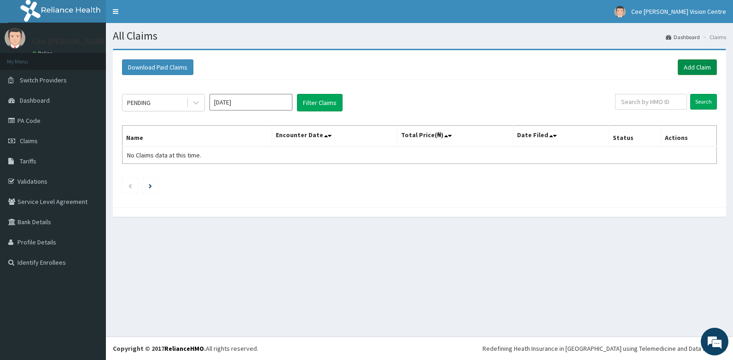
click at [704, 68] on link "Add Claim" at bounding box center [697, 67] width 39 height 16
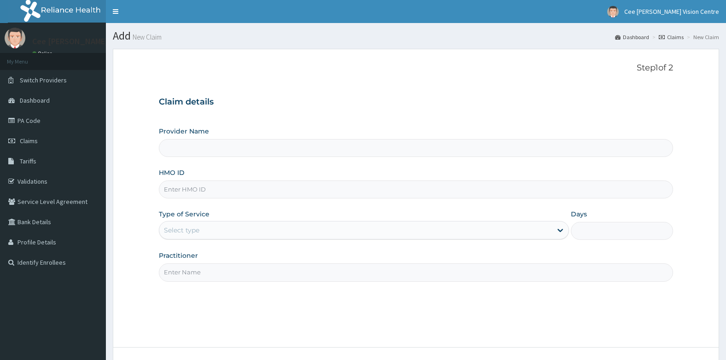
type input "Cee [PERSON_NAME] Vision Centre"
click at [207, 186] on input "HMO ID" at bounding box center [416, 189] width 515 height 18
type input "EVE/10223/B"
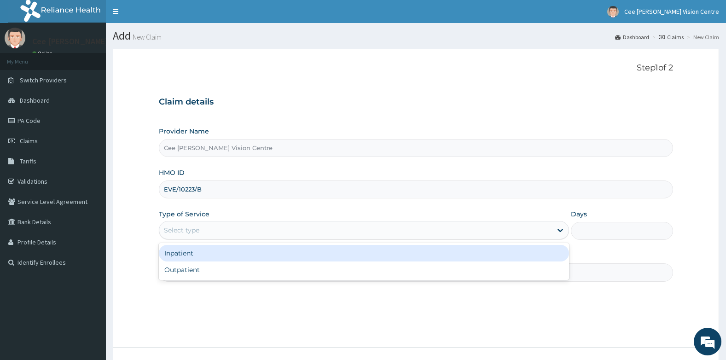
click at [198, 229] on div "Select type" at bounding box center [181, 230] width 35 height 9
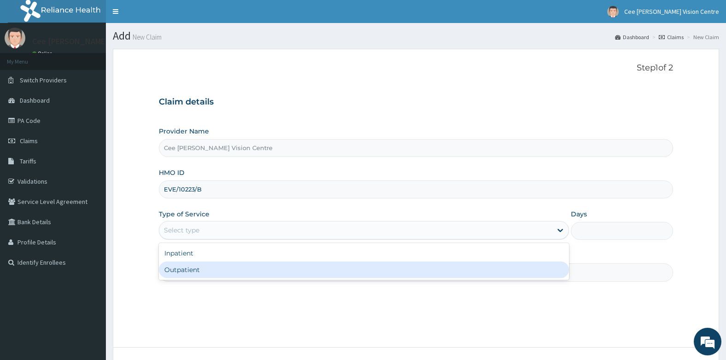
click at [174, 273] on div "Outpatient" at bounding box center [364, 270] width 410 height 17
type input "1"
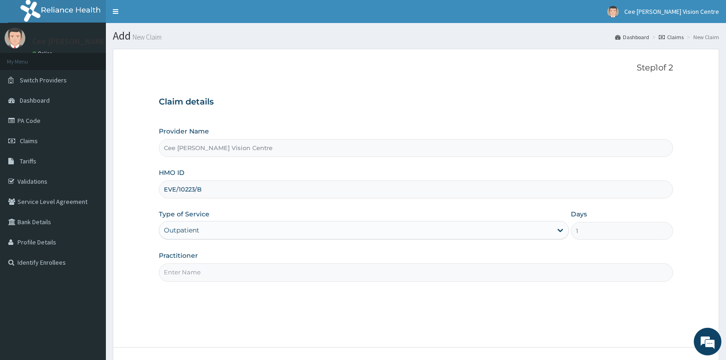
click at [198, 270] on input "Practitioner" at bounding box center [416, 272] width 515 height 18
type input "[PERSON_NAME]"
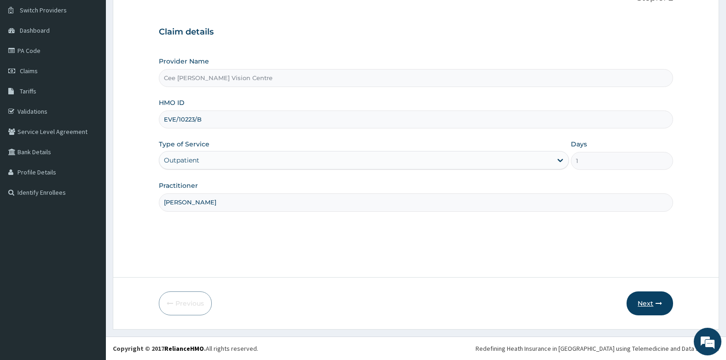
click at [643, 300] on button "Next" at bounding box center [650, 303] width 47 height 24
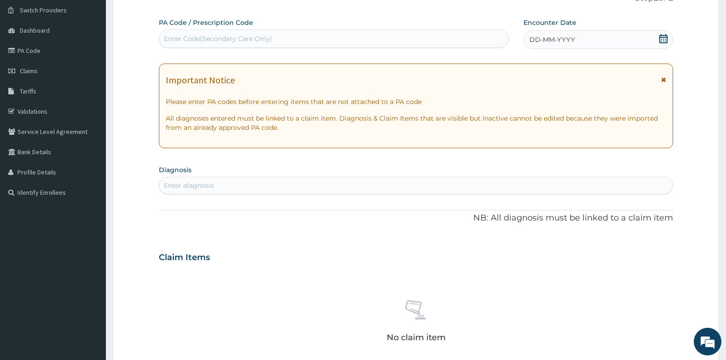
click at [196, 39] on div "Enter Code(Secondary Care Only)" at bounding box center [218, 38] width 108 height 9
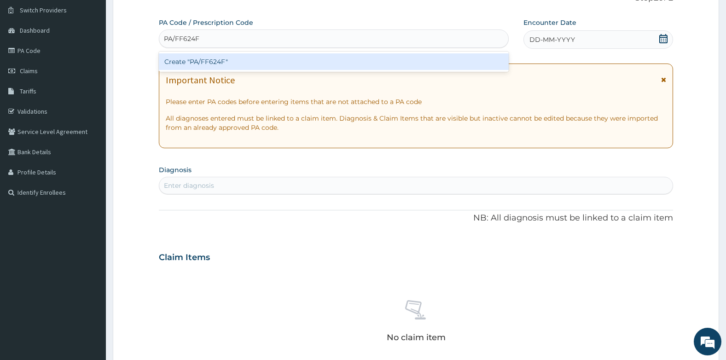
click at [194, 38] on input "PA/FF624F" at bounding box center [182, 38] width 36 height 9
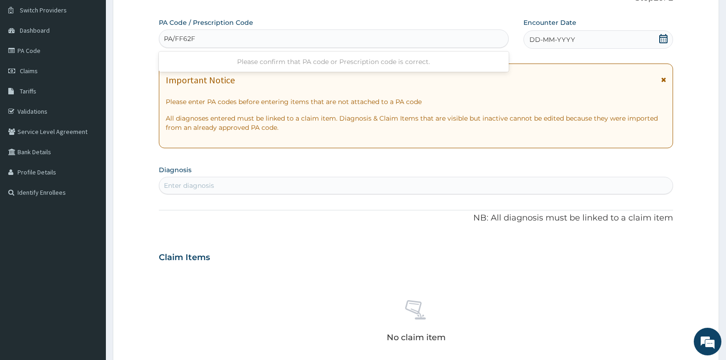
type input "PA/FF62AF"
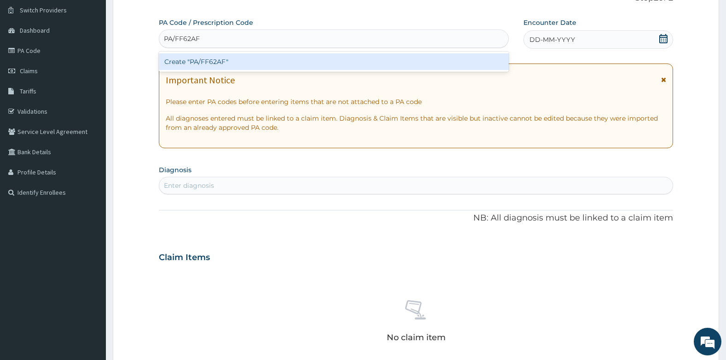
click at [229, 66] on div "Create "PA/FF62AF"" at bounding box center [334, 61] width 350 height 17
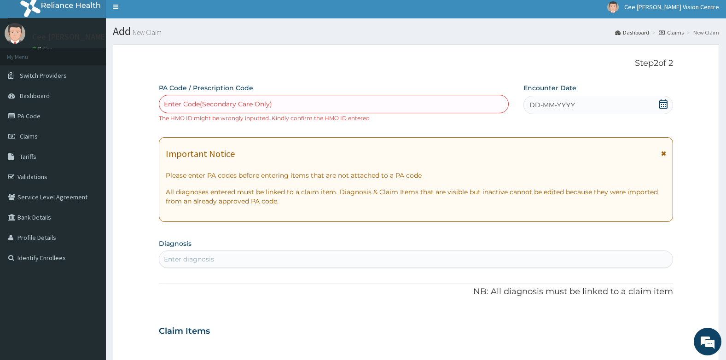
scroll to position [0, 0]
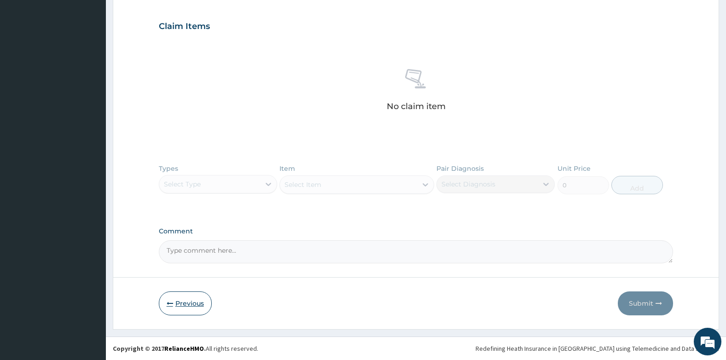
click at [188, 303] on button "Previous" at bounding box center [185, 303] width 53 height 24
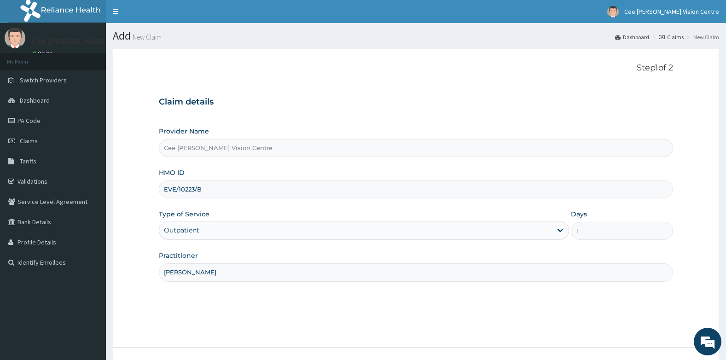
click at [175, 190] on input "EVE/10223/B" at bounding box center [416, 189] width 515 height 18
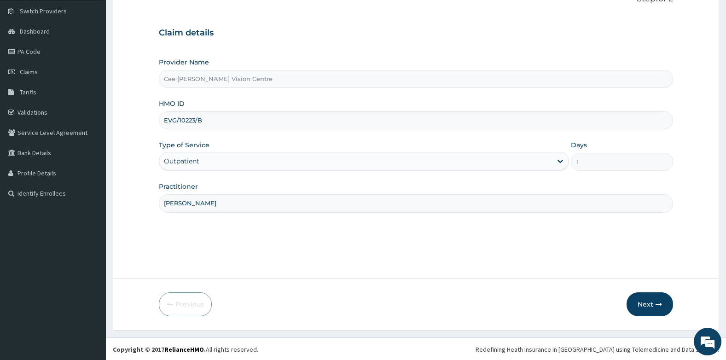
scroll to position [70, 0]
type input "EVG/10223/B"
click at [641, 298] on button "Next" at bounding box center [650, 303] width 47 height 24
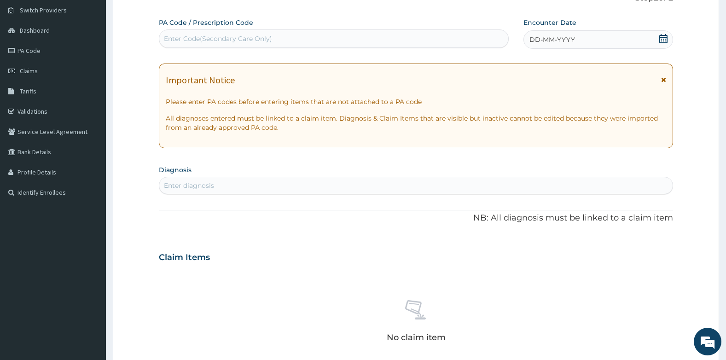
click at [209, 34] on div "Enter Code(Secondary Care Only)" at bounding box center [333, 38] width 349 height 15
type input "PA/FF62AF"
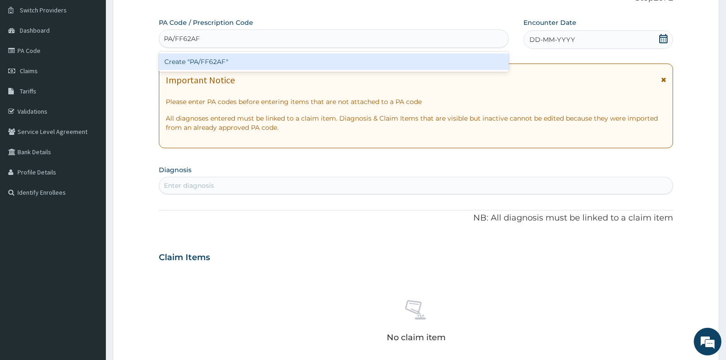
click at [234, 62] on div "Create "PA/FF62AF"" at bounding box center [334, 61] width 350 height 17
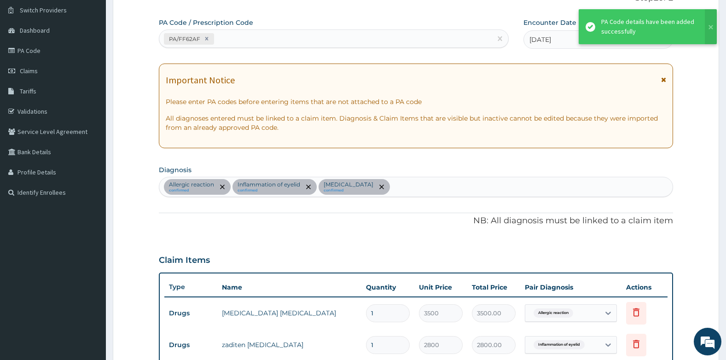
scroll to position [362, 0]
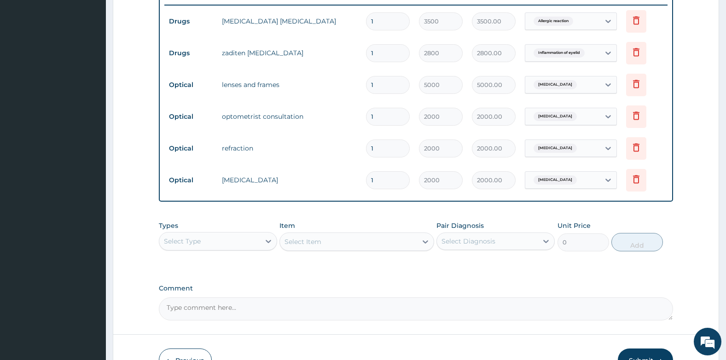
click at [374, 87] on input "1" at bounding box center [388, 85] width 44 height 18
type input "0.00"
type input "6"
type input "30000.00"
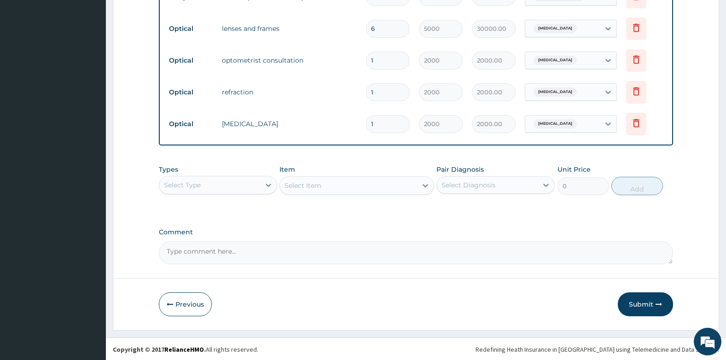
scroll to position [419, 0]
type input "6"
click at [637, 303] on button "Submit" at bounding box center [645, 303] width 55 height 24
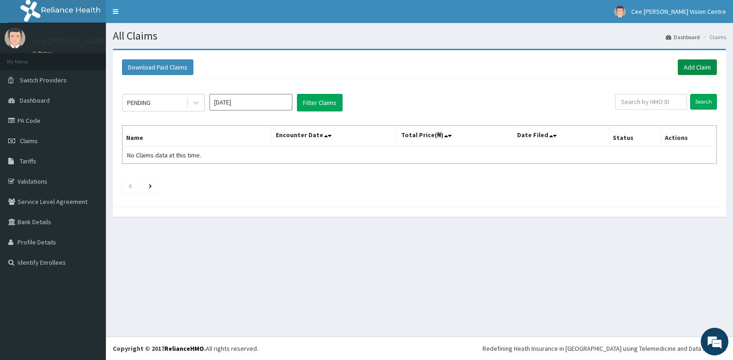
click at [692, 68] on link "Add Claim" at bounding box center [697, 67] width 39 height 16
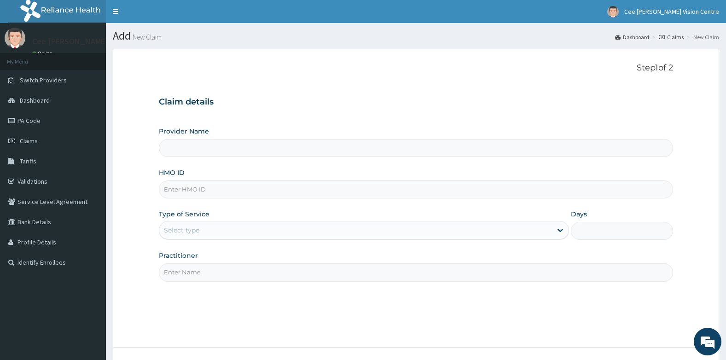
type input "Cee [PERSON_NAME] Vision Centre"
click at [200, 190] on input "HMO ID" at bounding box center [416, 189] width 515 height 18
click at [194, 194] on input "HMO ID" at bounding box center [416, 189] width 515 height 18
type input "SSV/10137/E"
click at [219, 234] on div "Select type" at bounding box center [355, 230] width 393 height 15
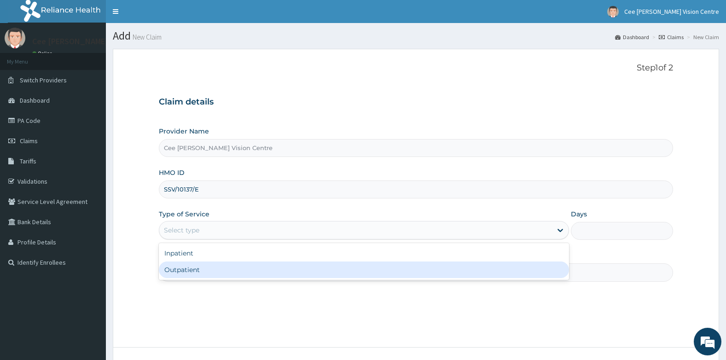
click at [192, 273] on div "Outpatient" at bounding box center [364, 270] width 410 height 17
type input "1"
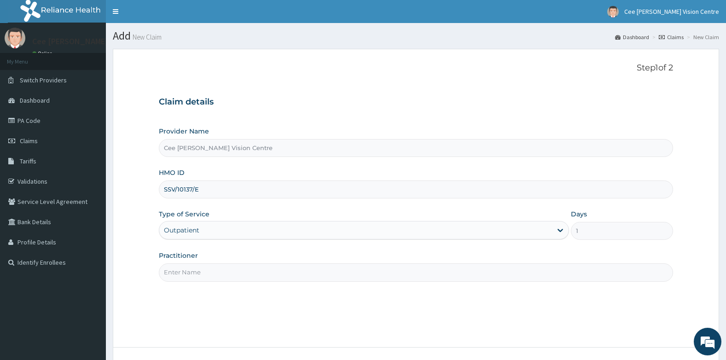
click at [197, 279] on input "Practitioner" at bounding box center [416, 272] width 515 height 18
type input "DR. SAMUEL"
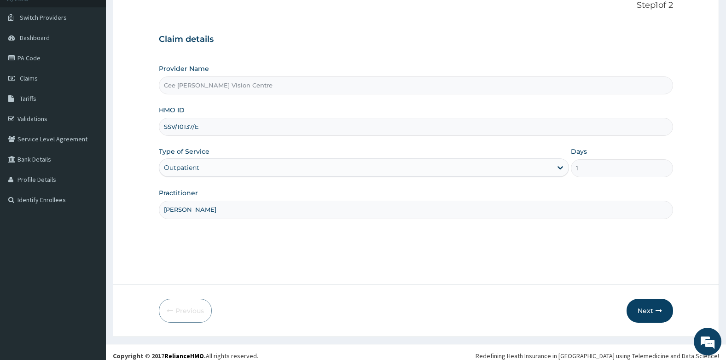
scroll to position [70, 0]
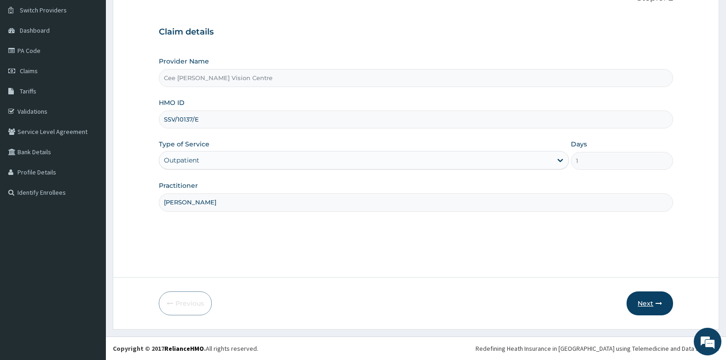
click at [651, 302] on button "Next" at bounding box center [650, 303] width 47 height 24
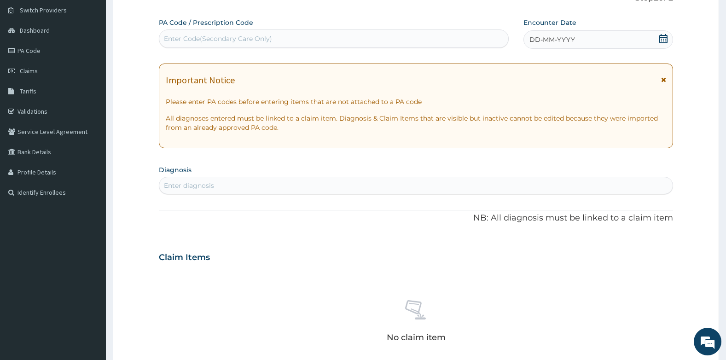
click at [206, 42] on div "Enter Code(Secondary Care Only)" at bounding box center [218, 38] width 108 height 9
type input "PA/4F1500"
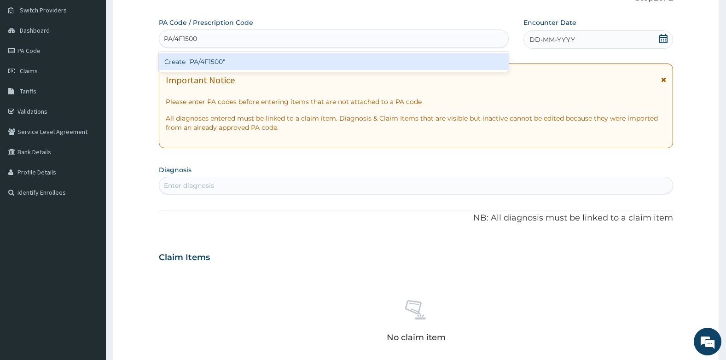
click at [224, 64] on div "Create "PA/4F1500"" at bounding box center [334, 61] width 350 height 17
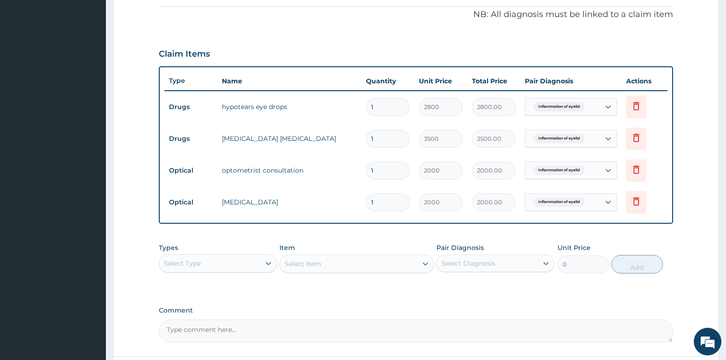
scroll to position [355, 0]
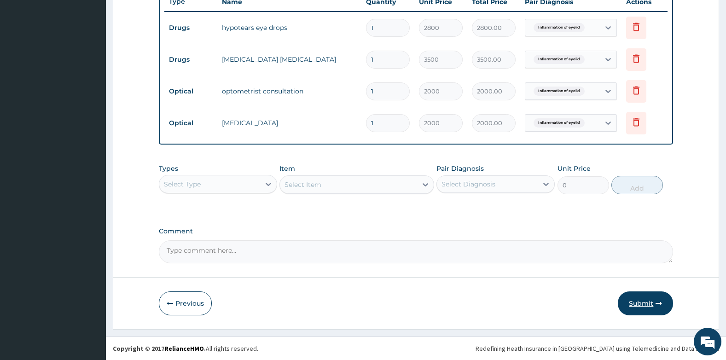
click at [634, 305] on button "Submit" at bounding box center [645, 303] width 55 height 24
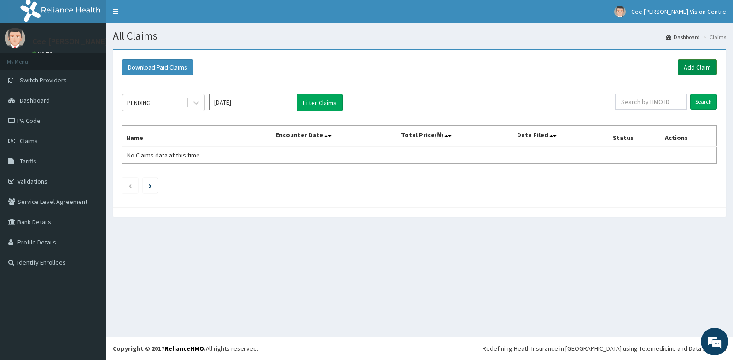
click at [695, 66] on link "Add Claim" at bounding box center [697, 67] width 39 height 16
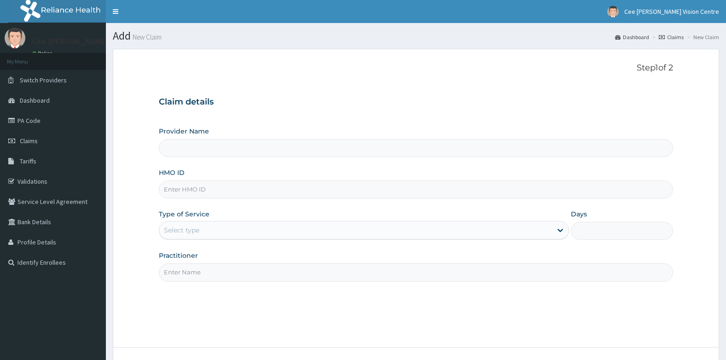
type input "Cee [PERSON_NAME] Vision Centre"
click at [209, 186] on input "HMO ID" at bounding box center [416, 189] width 515 height 18
type input "SSV/10137/C"
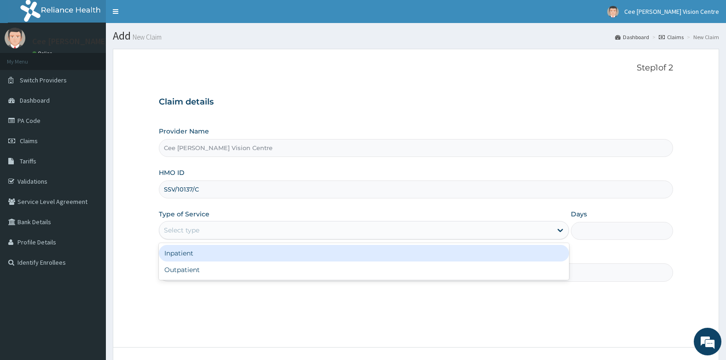
click at [223, 232] on div "Select type" at bounding box center [355, 230] width 393 height 15
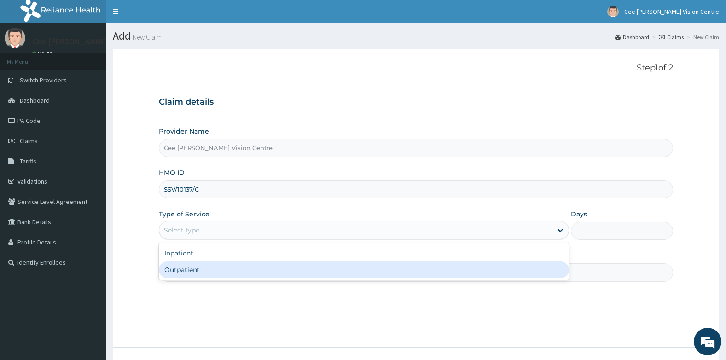
click at [223, 267] on div "Outpatient" at bounding box center [364, 270] width 410 height 17
type input "1"
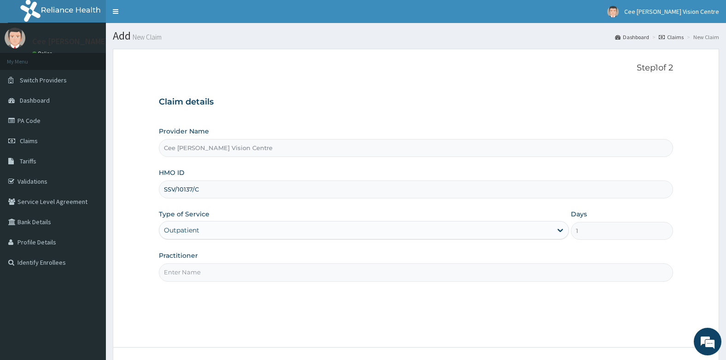
click at [199, 268] on input "Practitioner" at bounding box center [416, 272] width 515 height 18
type input "[PERSON_NAME]"
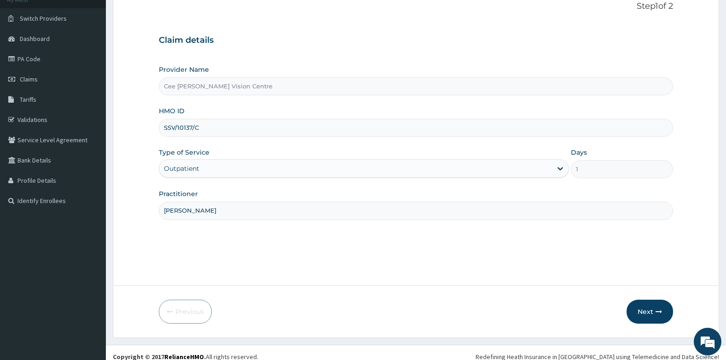
scroll to position [70, 0]
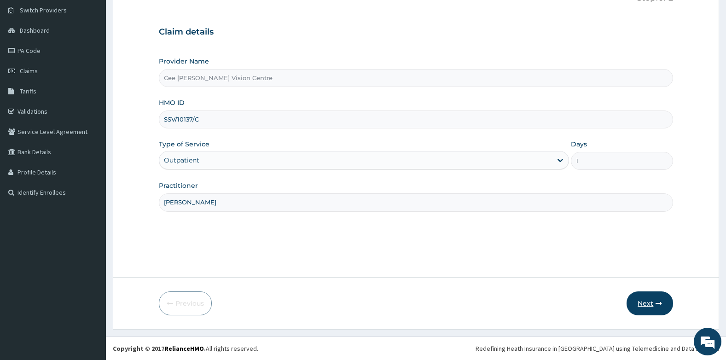
click at [637, 304] on button "Next" at bounding box center [650, 303] width 47 height 24
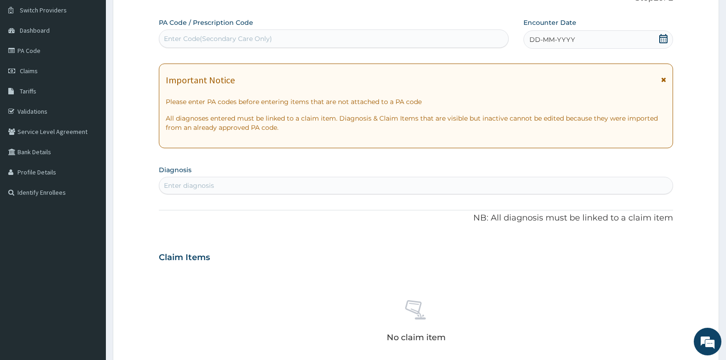
click at [207, 39] on div "Enter Code(Secondary Care Only)" at bounding box center [218, 38] width 108 height 9
type input "PA/08D4D7"
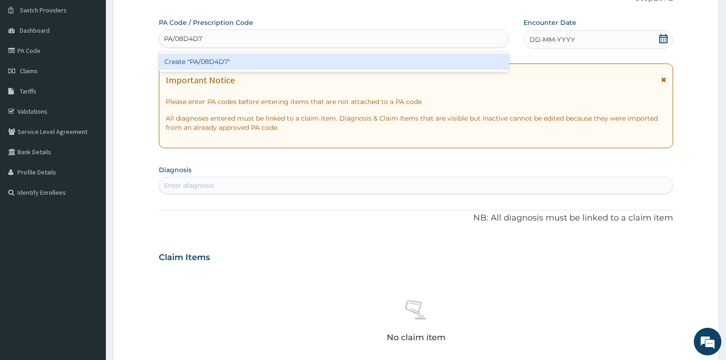
click at [268, 59] on div "Create "PA/08D4D7"" at bounding box center [334, 61] width 350 height 17
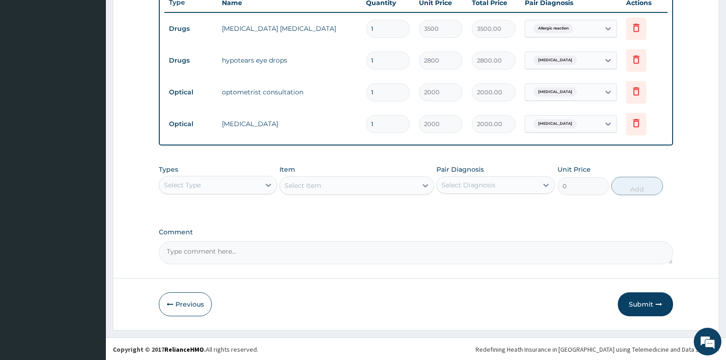
scroll to position [355, 0]
click at [645, 305] on button "Submit" at bounding box center [645, 303] width 55 height 24
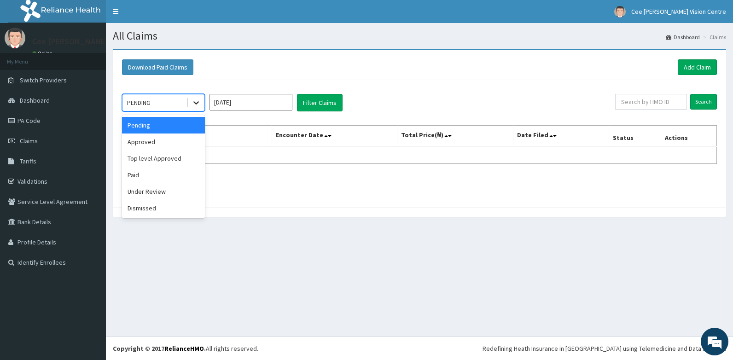
click at [195, 102] on icon at bounding box center [196, 102] width 9 height 9
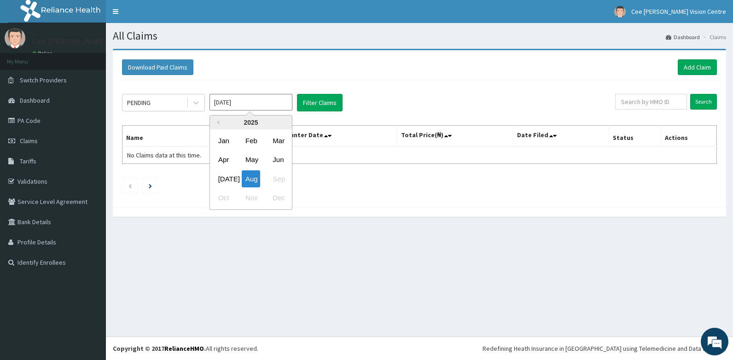
click at [236, 107] on input "[DATE]" at bounding box center [250, 102] width 83 height 17
click at [227, 179] on div "Jul" at bounding box center [224, 178] width 18 height 17
type input "Jul 2025"
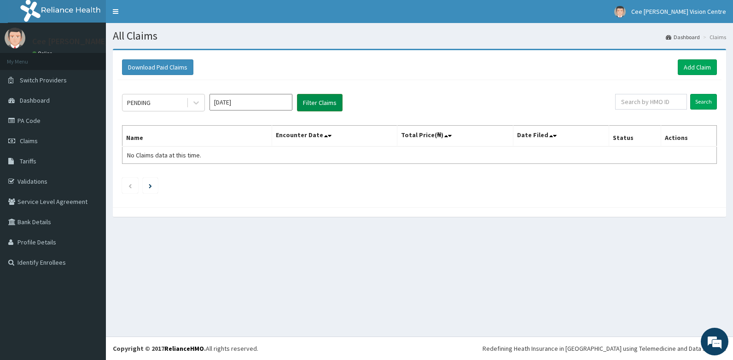
click at [316, 100] on button "Filter Claims" at bounding box center [320, 102] width 46 height 17
click at [698, 69] on link "Add Claim" at bounding box center [697, 67] width 39 height 16
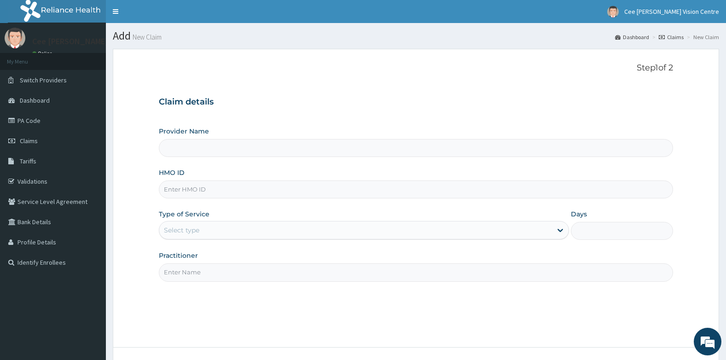
type input "Cee [PERSON_NAME] Vision Centre"
click at [221, 195] on input "HMO ID" at bounding box center [416, 189] width 515 height 18
type input "SSV/10137/A"
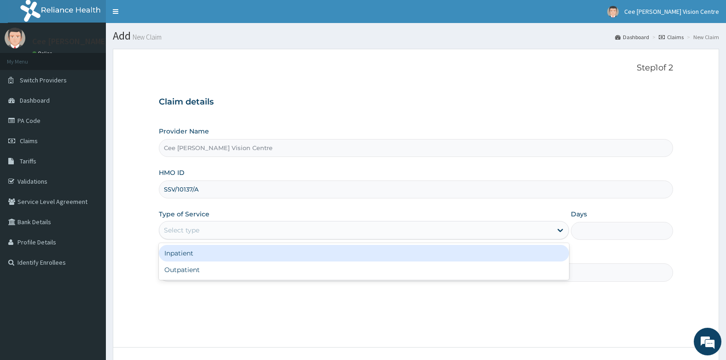
click at [210, 228] on div "Select type" at bounding box center [355, 230] width 393 height 15
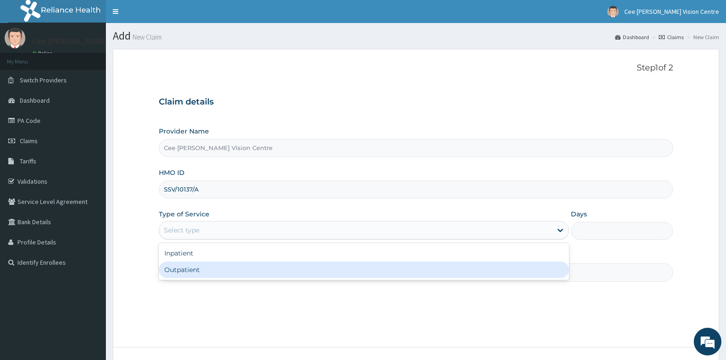
click at [211, 268] on div "Outpatient" at bounding box center [364, 270] width 410 height 17
type input "1"
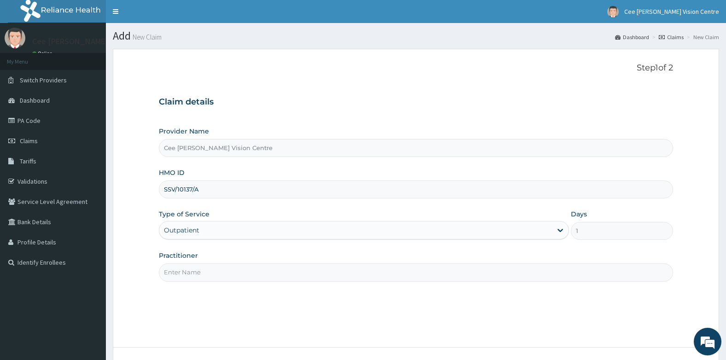
click at [198, 276] on input "Practitioner" at bounding box center [416, 272] width 515 height 18
type input "DR. SAMUEL"
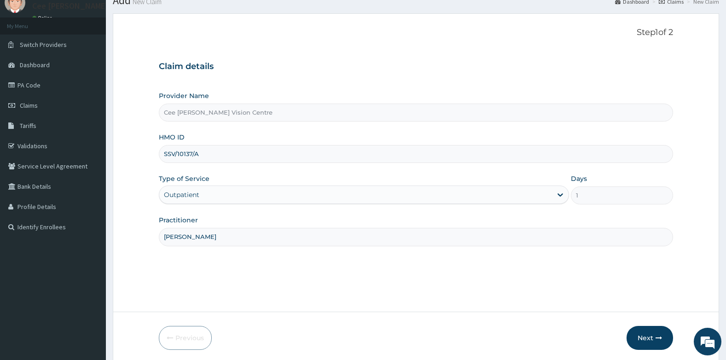
scroll to position [70, 0]
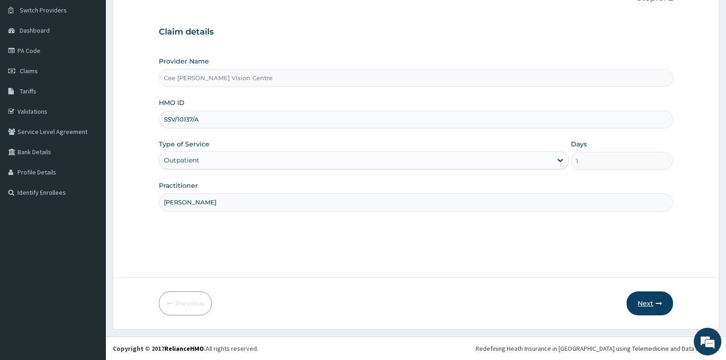
click at [653, 303] on button "Next" at bounding box center [650, 303] width 47 height 24
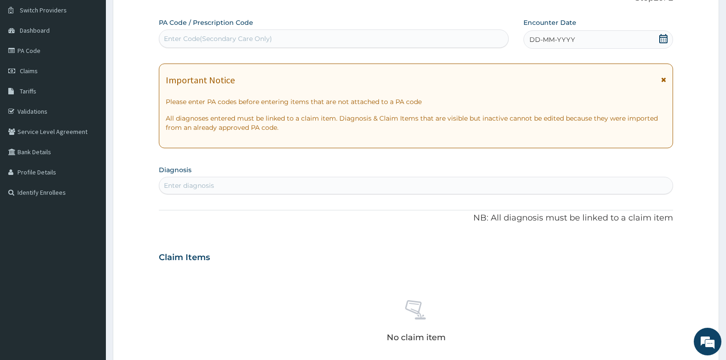
click at [225, 36] on div "Enter Code(Secondary Care Only)" at bounding box center [218, 38] width 108 height 9
type input "PA/876045"
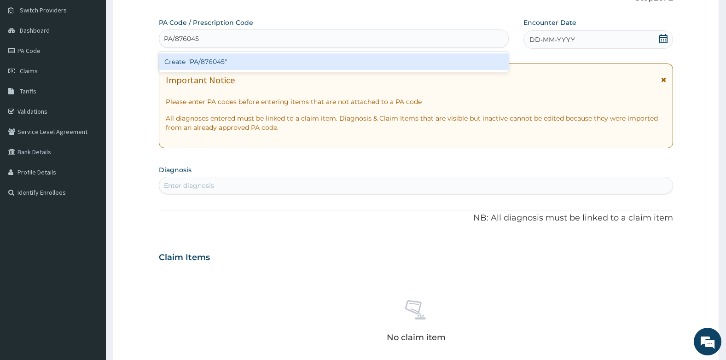
click at [233, 64] on div "Create "PA/876045"" at bounding box center [334, 61] width 350 height 17
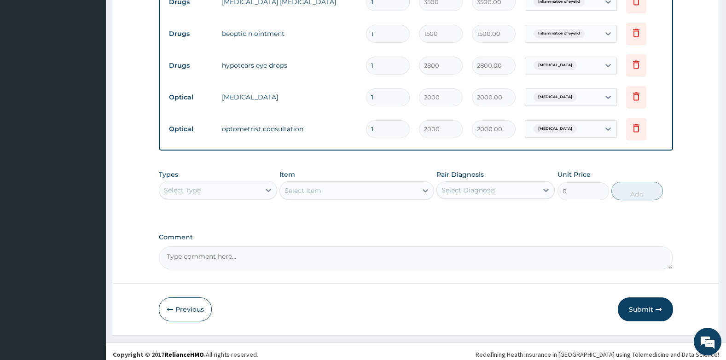
scroll to position [387, 0]
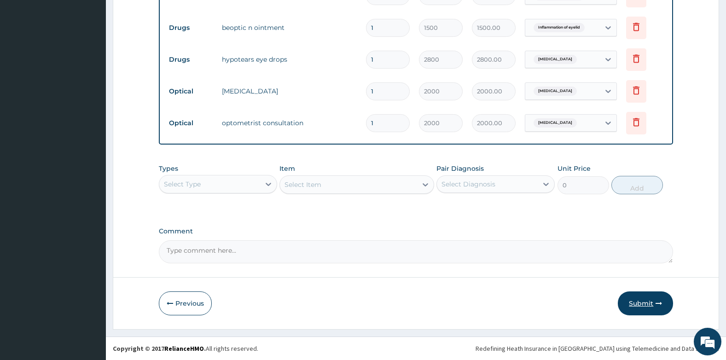
click at [628, 304] on button "Submit" at bounding box center [645, 303] width 55 height 24
